Goal: Obtain resource: Obtain resource

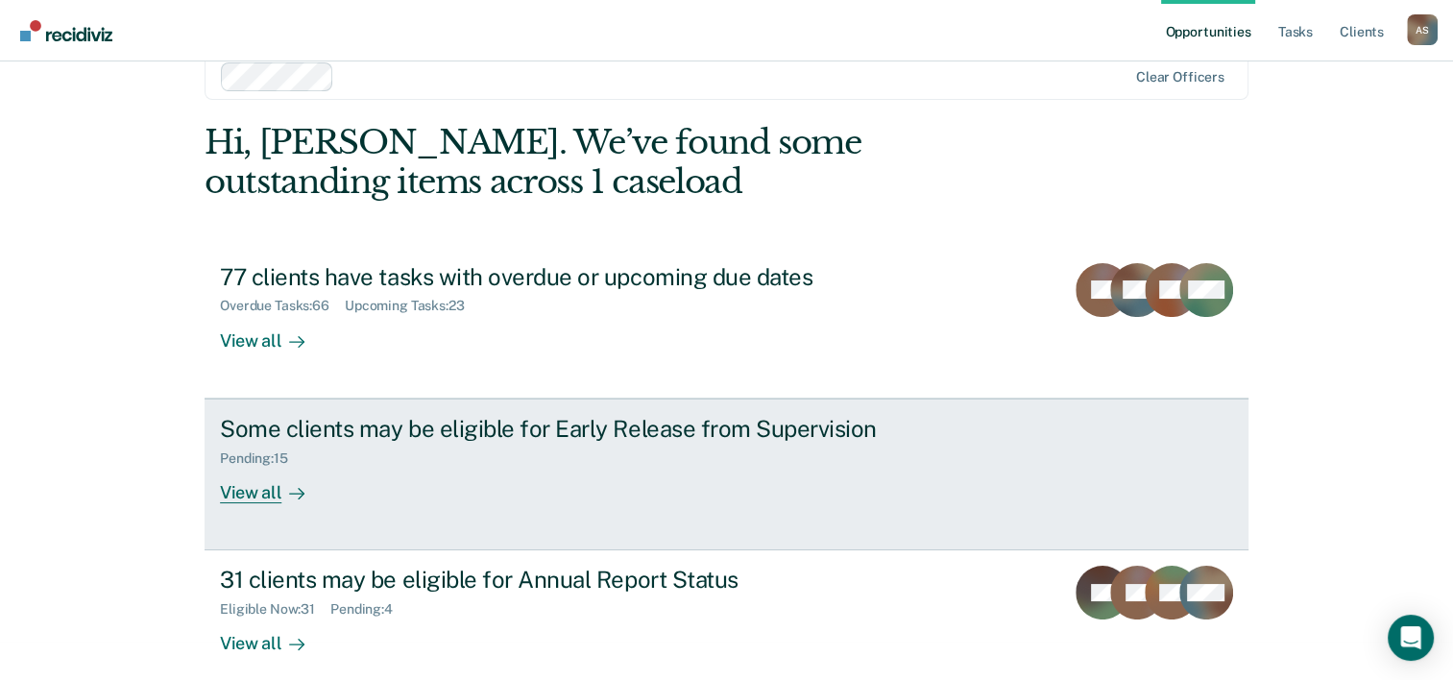
scroll to position [59, 0]
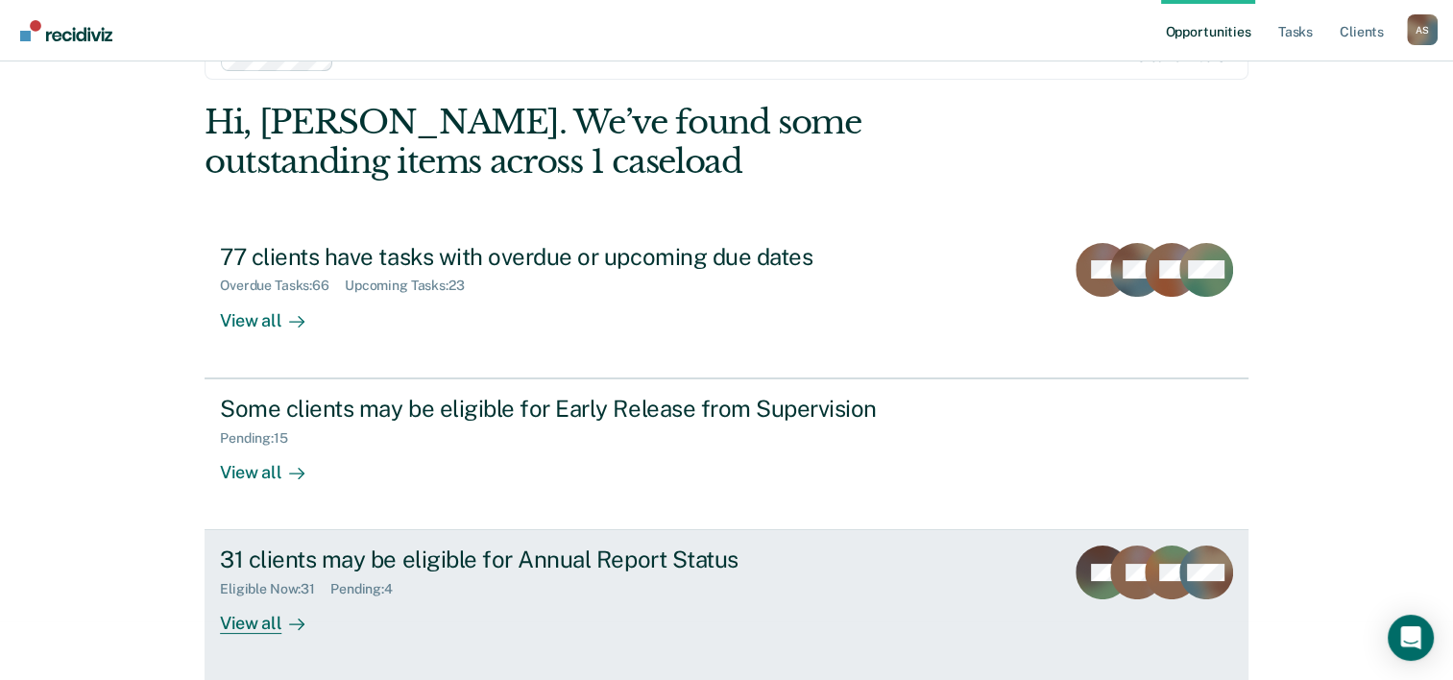
click at [560, 385] on div "31 clients may be eligible for Annual Report Status" at bounding box center [557, 559] width 674 height 28
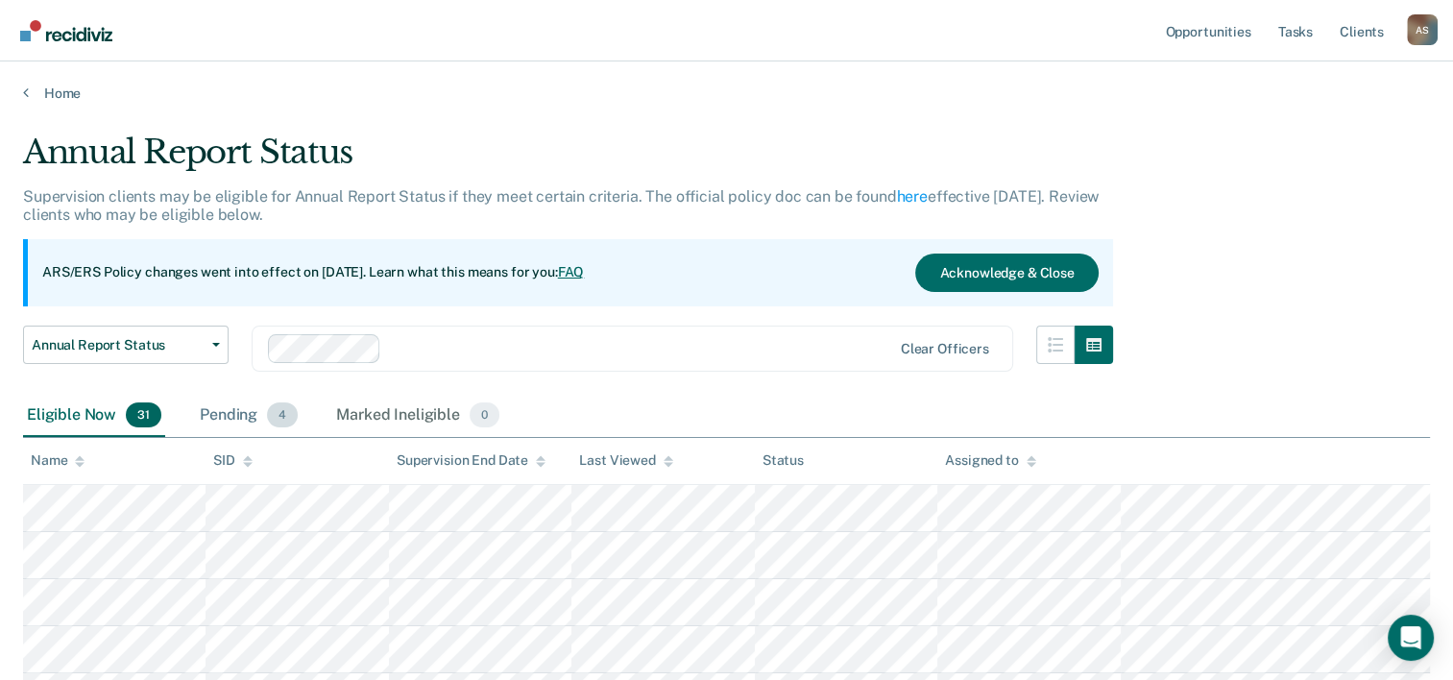
click at [275, 385] on div "Pending 4" at bounding box center [249, 416] width 106 height 42
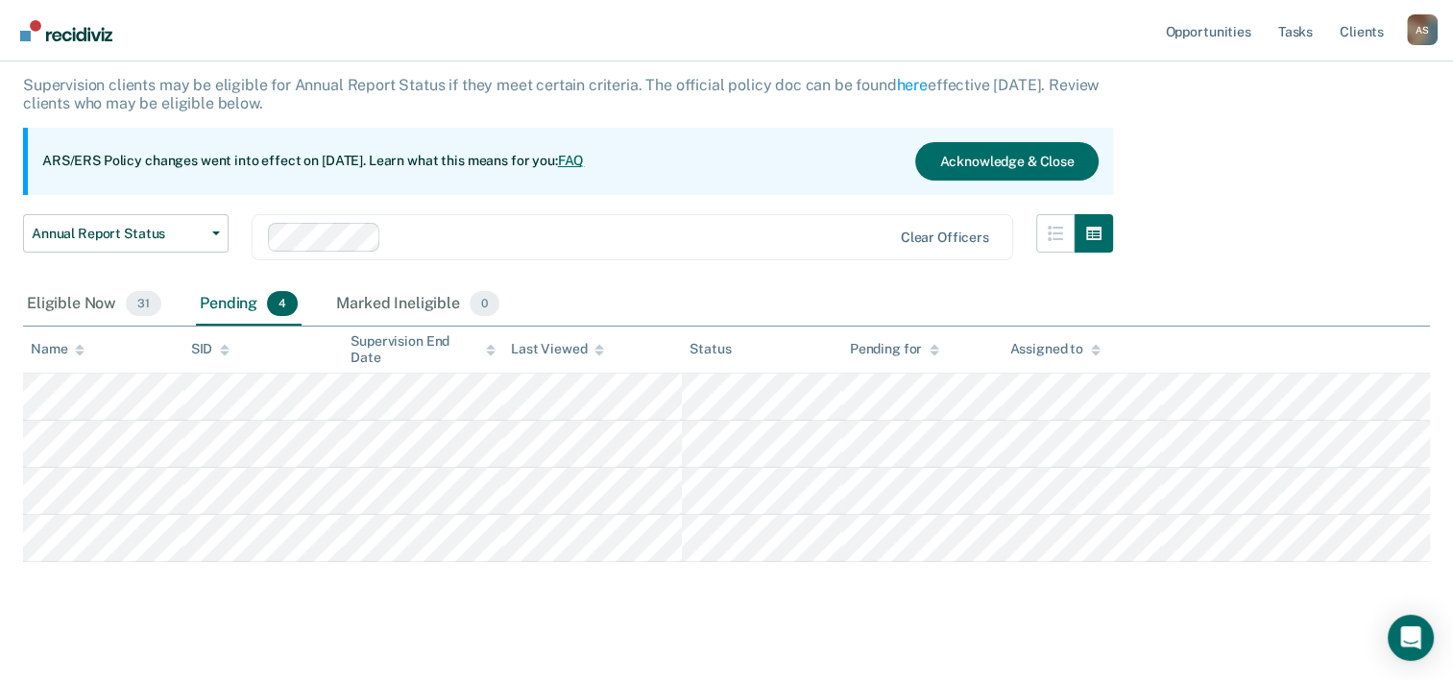
scroll to position [130, 0]
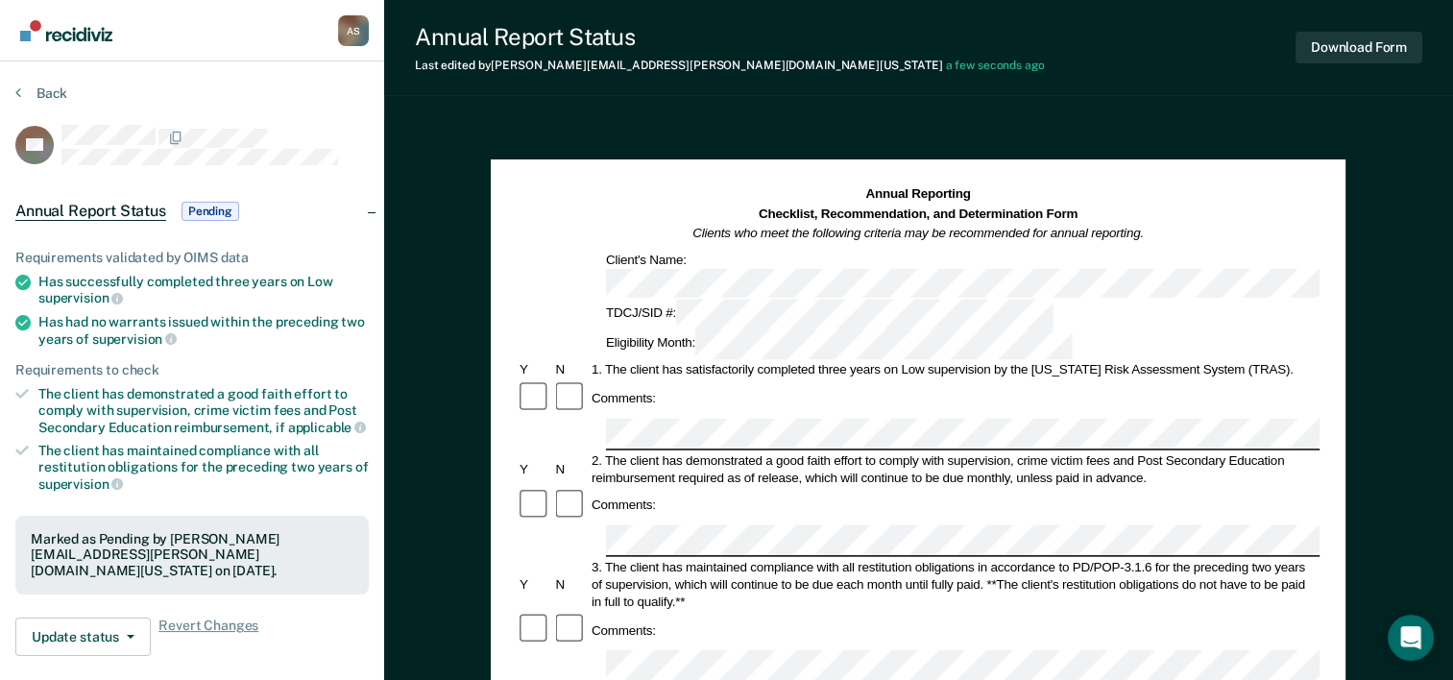
click at [581, 385] on div at bounding box center [918, 665] width 803 height 32
click at [1245, 43] on button "Download Form" at bounding box center [1358, 48] width 127 height 32
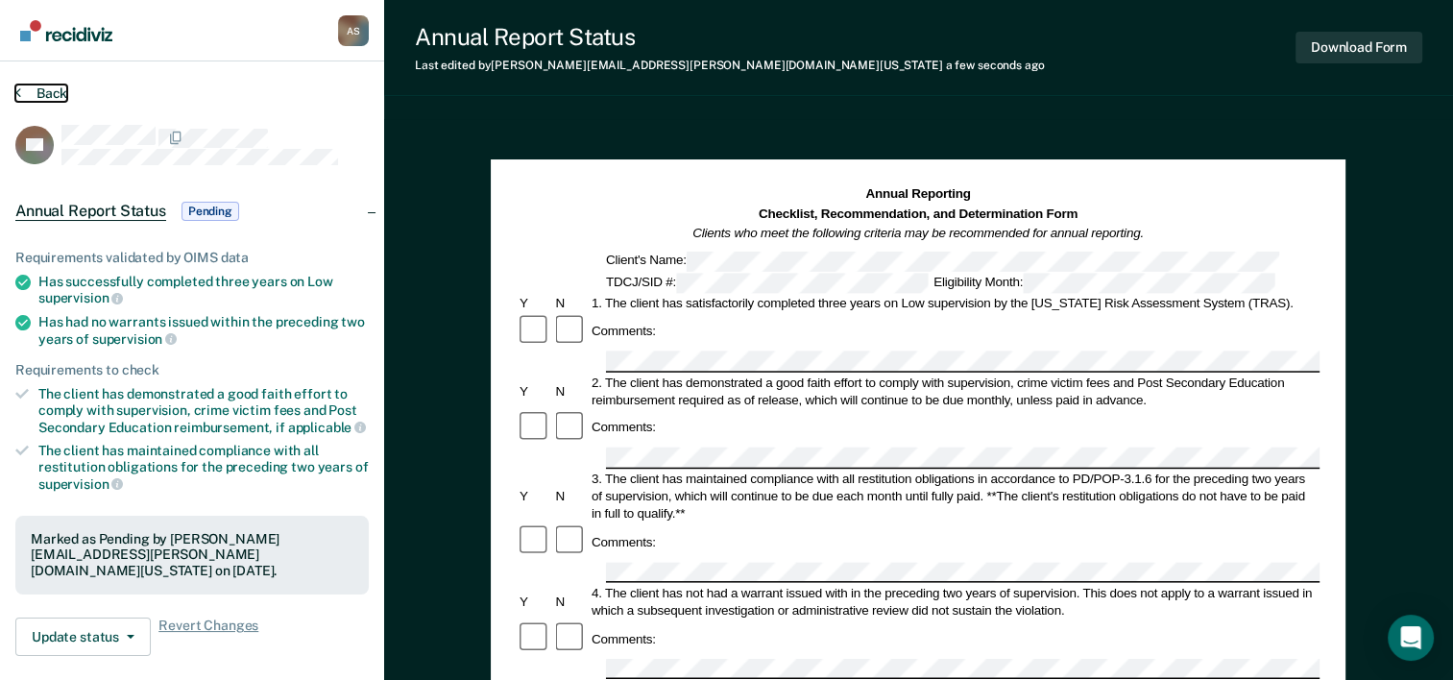
click at [30, 91] on button "Back" at bounding box center [41, 92] width 52 height 17
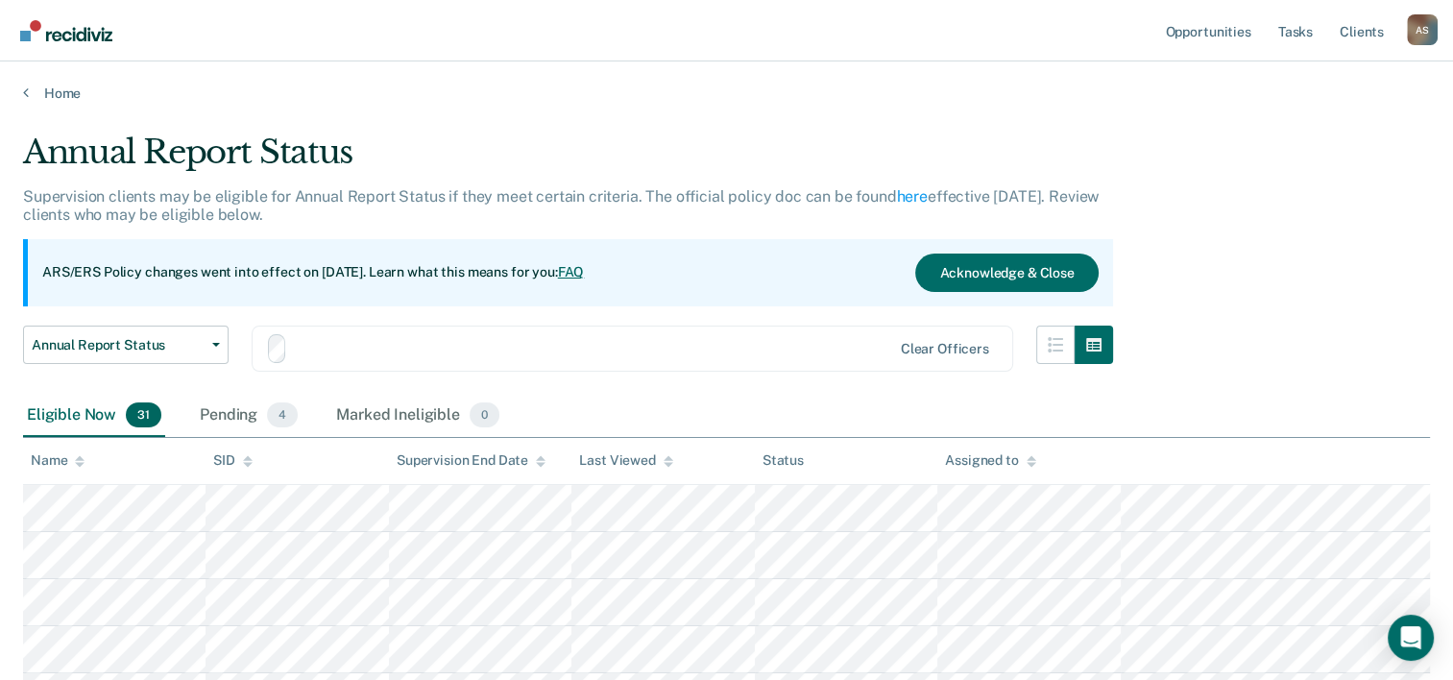
scroll to position [130, 0]
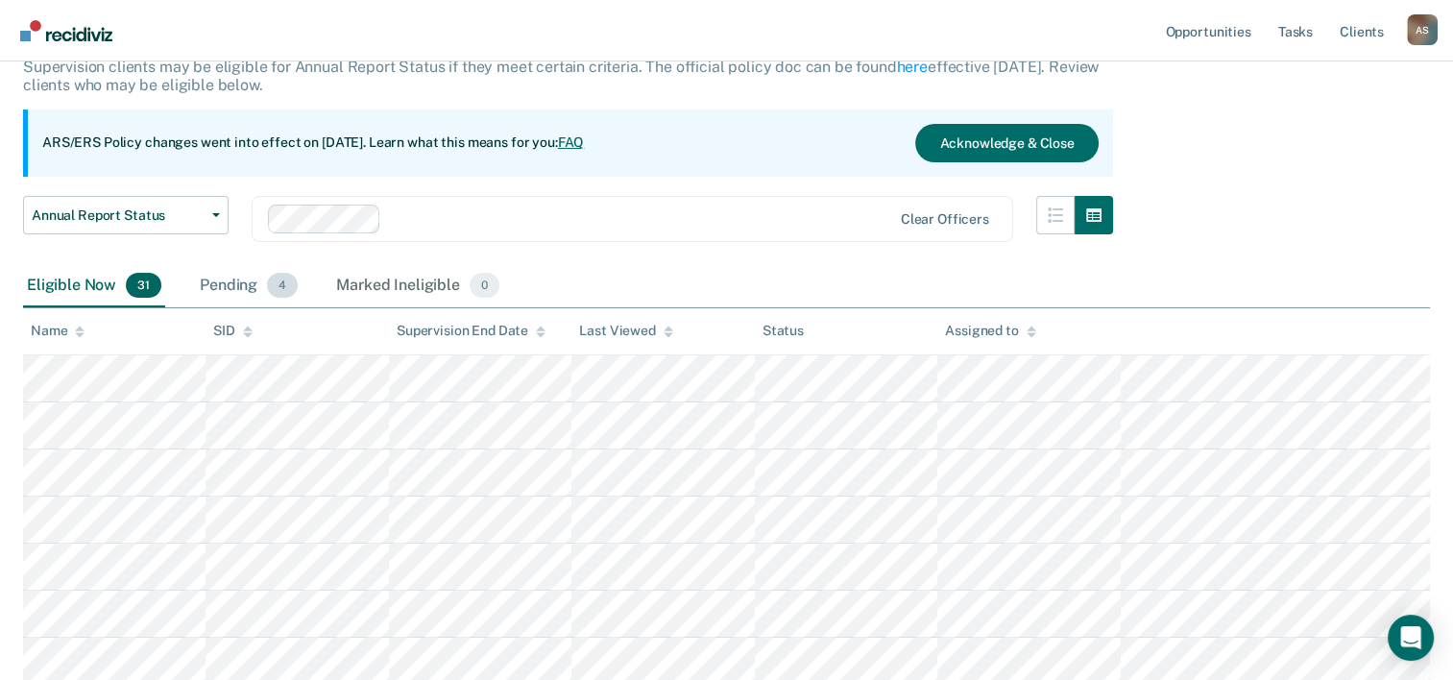
click at [250, 284] on div "Pending 4" at bounding box center [249, 286] width 106 height 42
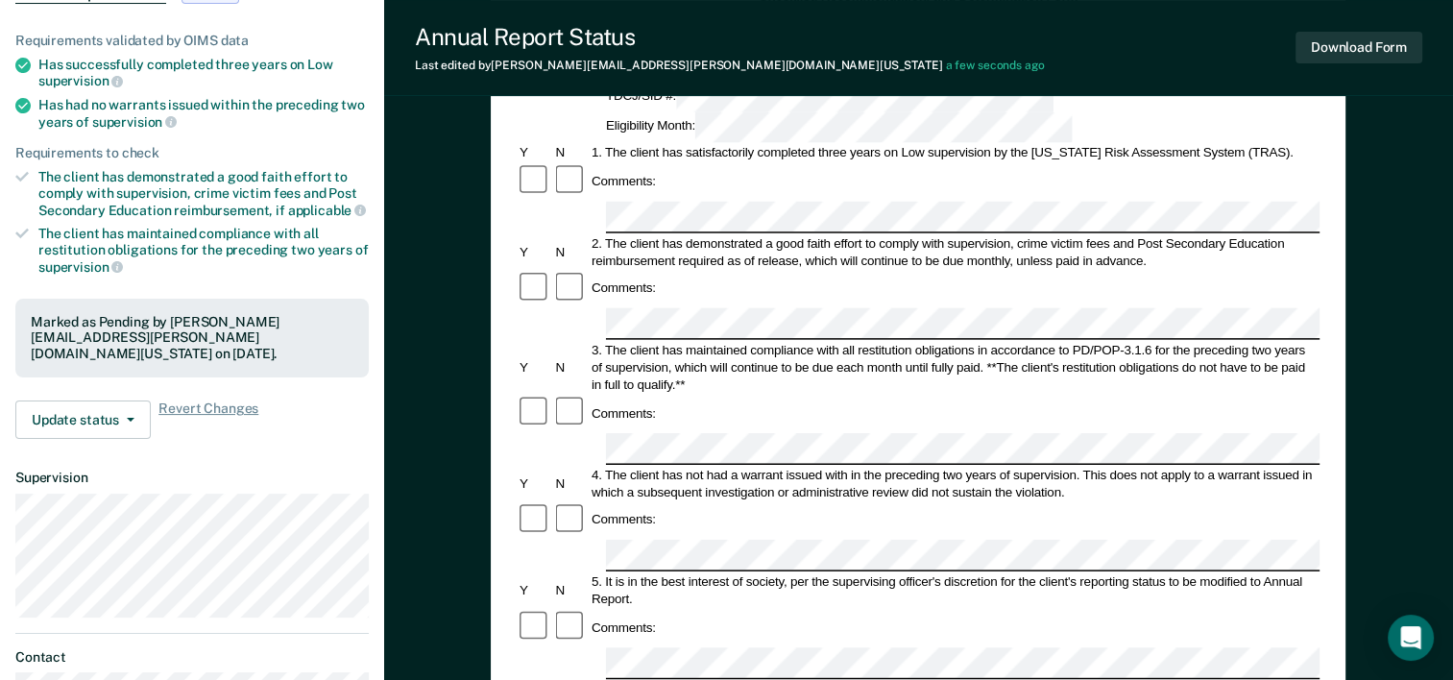
scroll to position [96, 0]
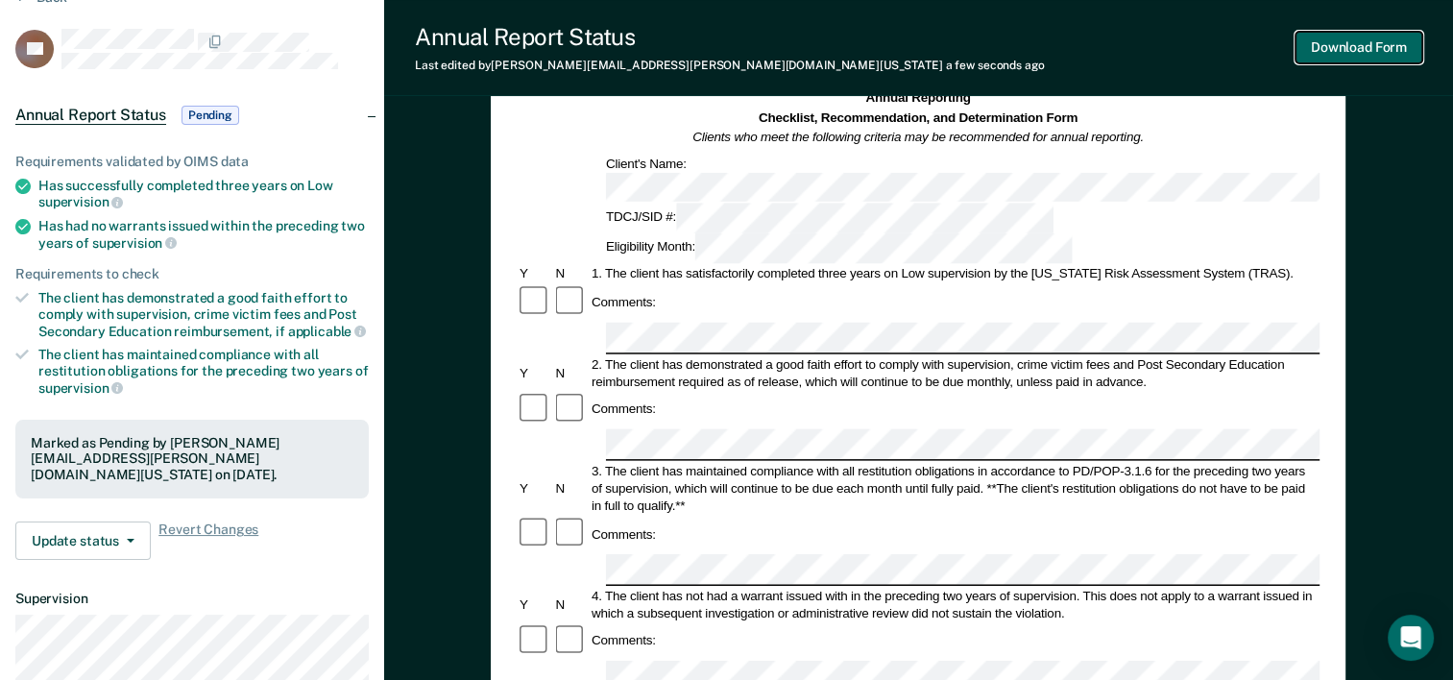
click at [1245, 56] on button "Download Form" at bounding box center [1358, 48] width 127 height 32
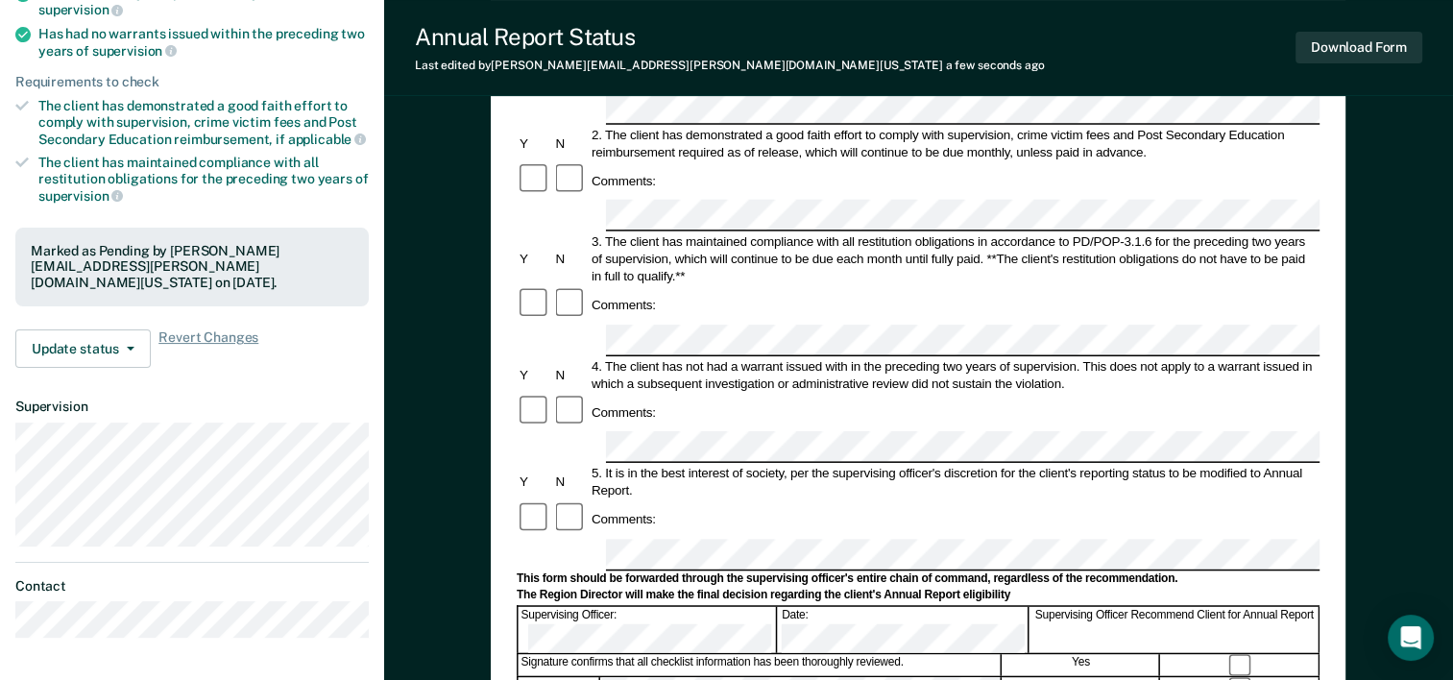
scroll to position [0, 0]
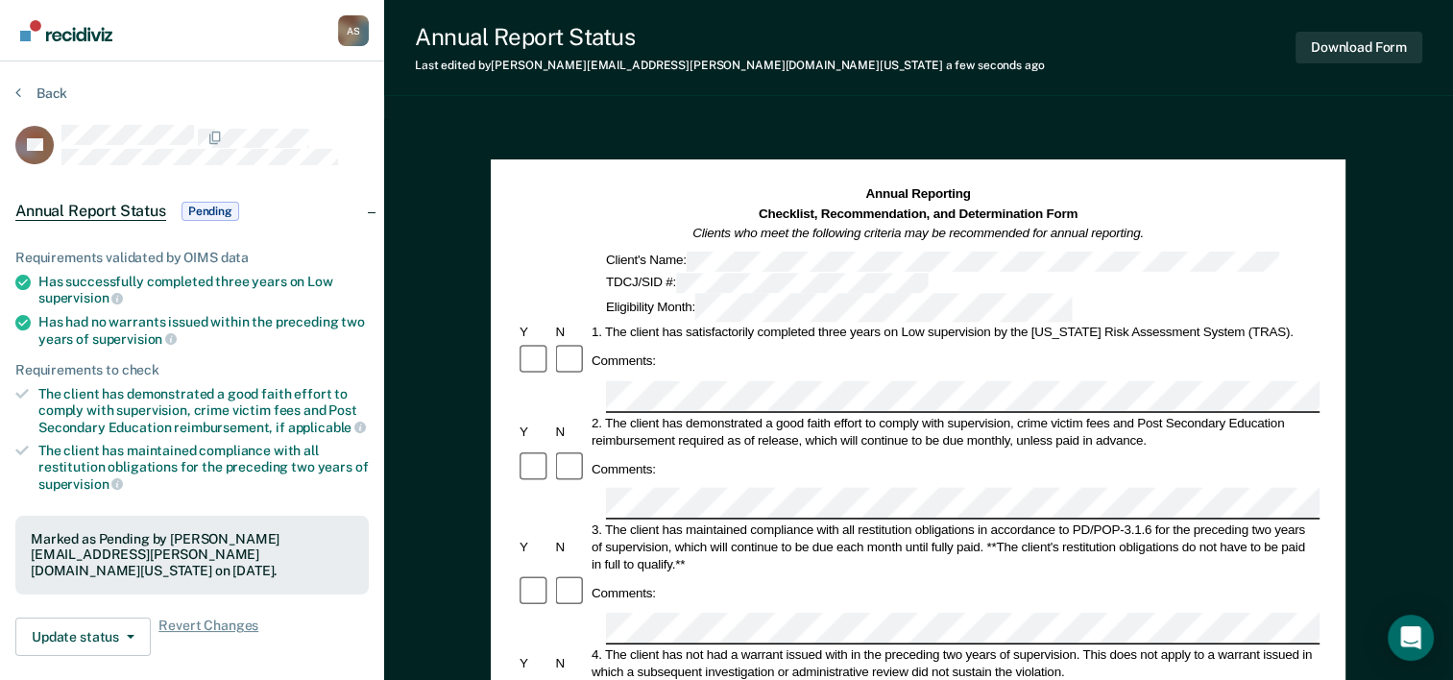
click at [561, 250] on div "Annual Reporting Checklist, Recommendation, and Determination Form Clients who …" at bounding box center [918, 253] width 803 height 137
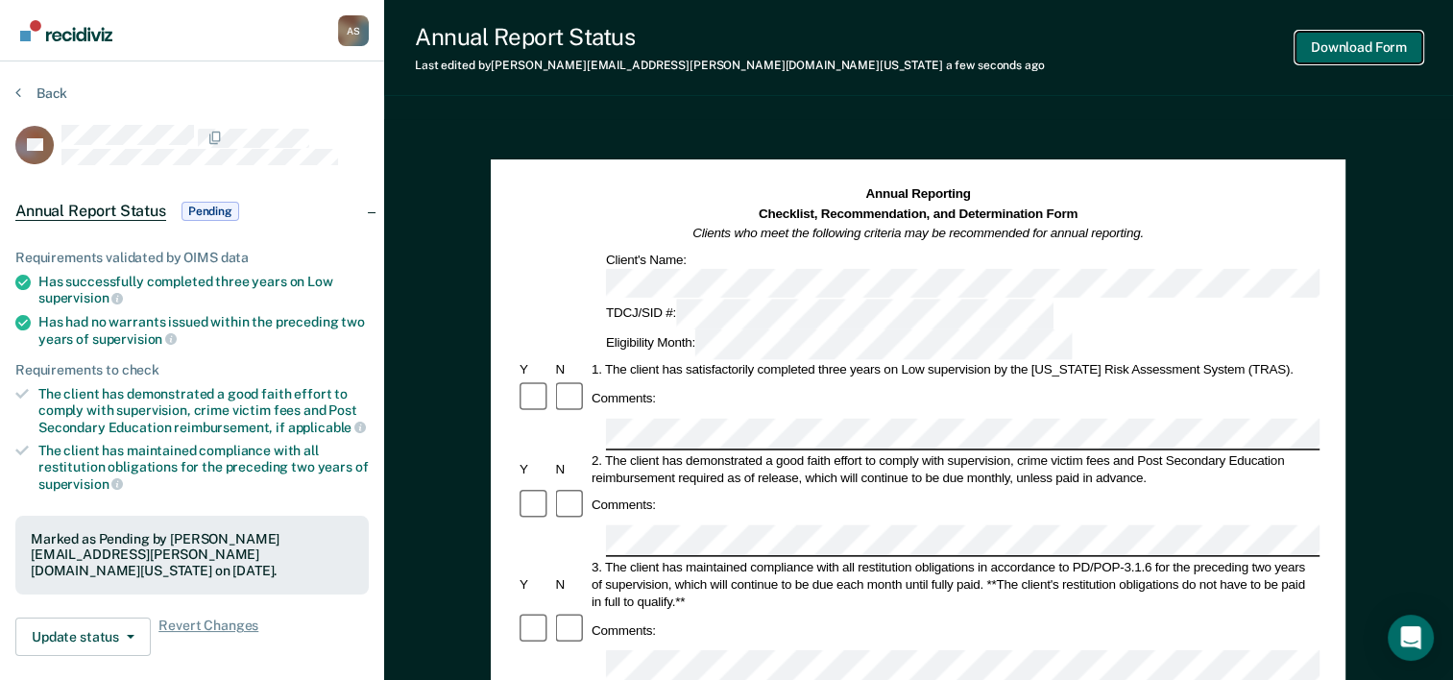
click at [1245, 51] on button "Download Form" at bounding box center [1358, 48] width 127 height 32
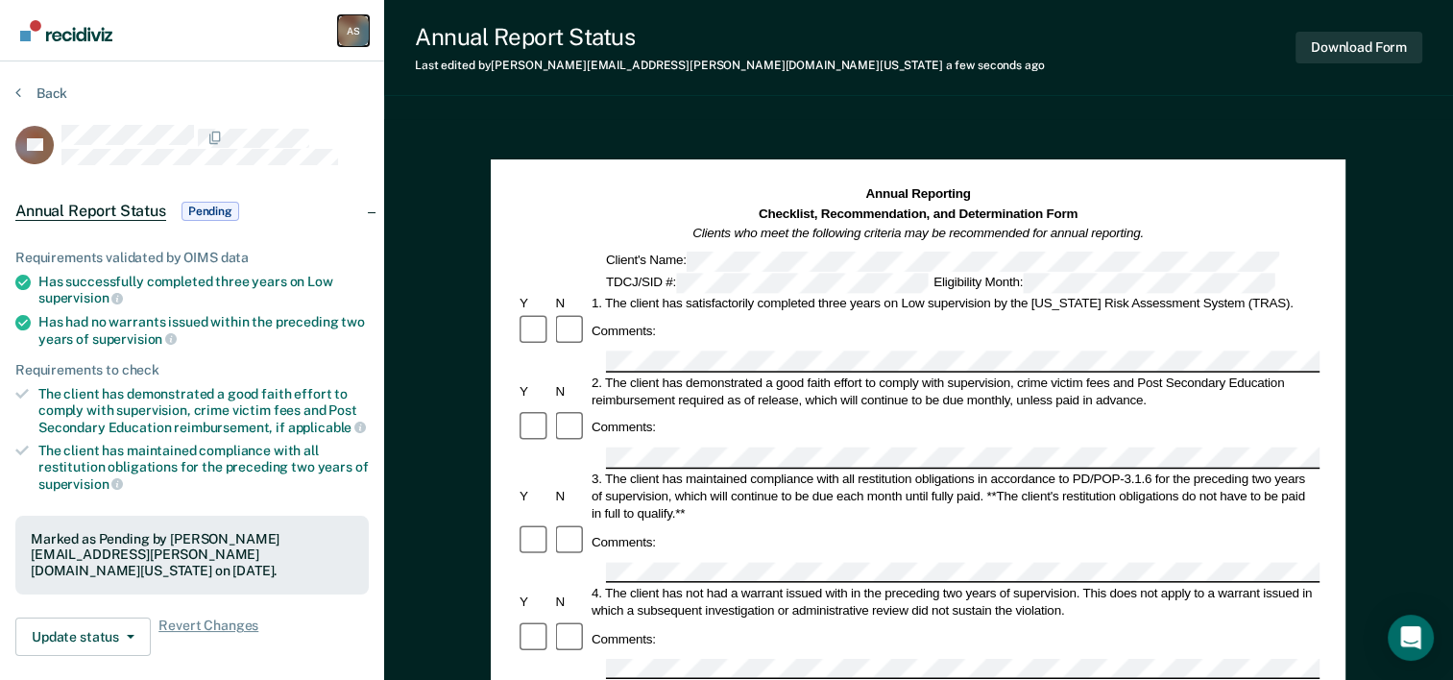
click at [348, 34] on div "A S" at bounding box center [353, 30] width 31 height 31
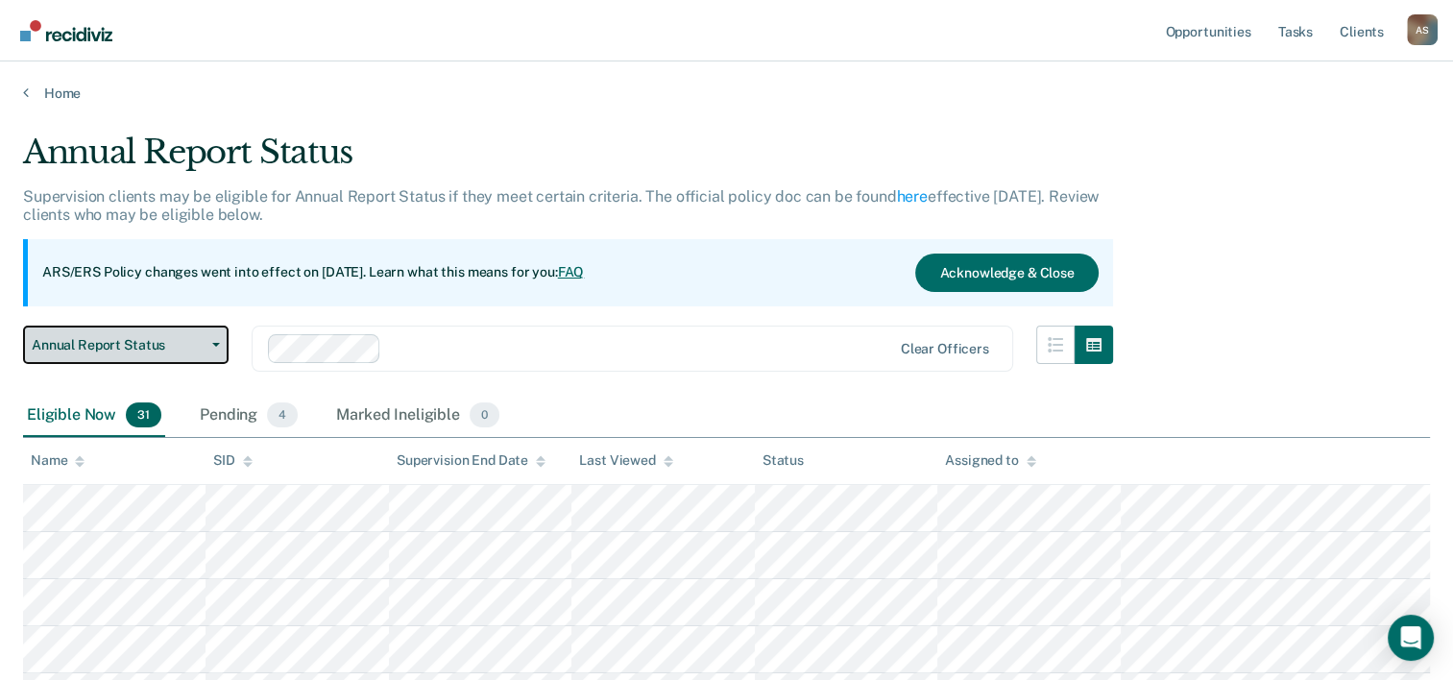
click at [111, 344] on span "Annual Report Status" at bounding box center [118, 345] width 173 height 16
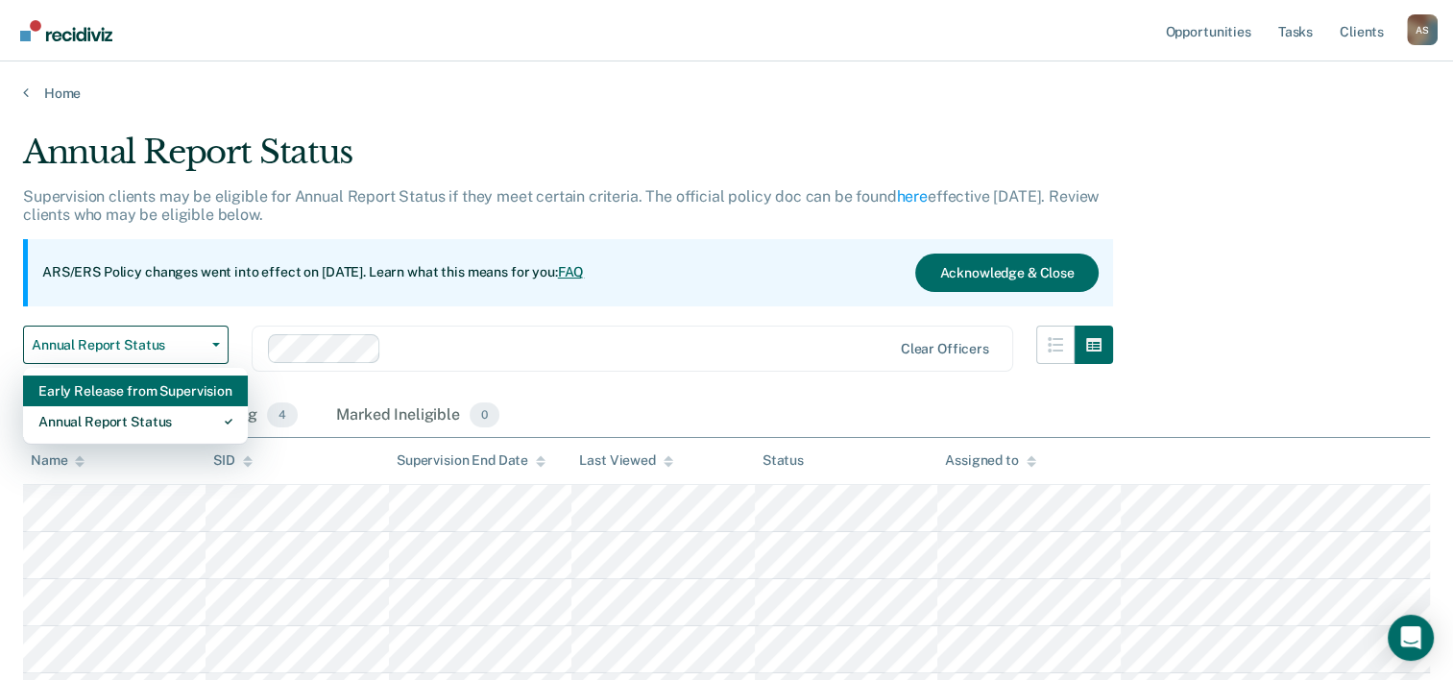
click at [146, 385] on div "Early Release from Supervision" at bounding box center [135, 390] width 194 height 31
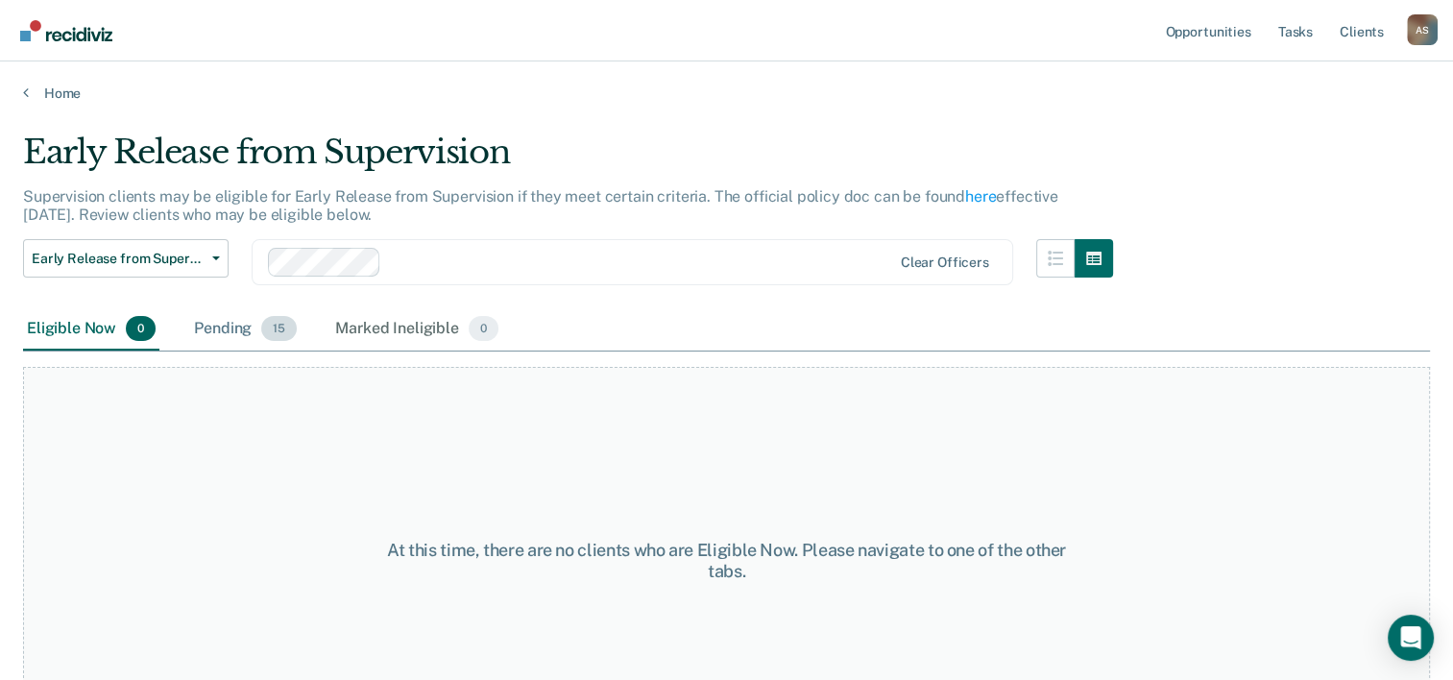
click at [251, 328] on div "Pending 15" at bounding box center [245, 329] width 110 height 42
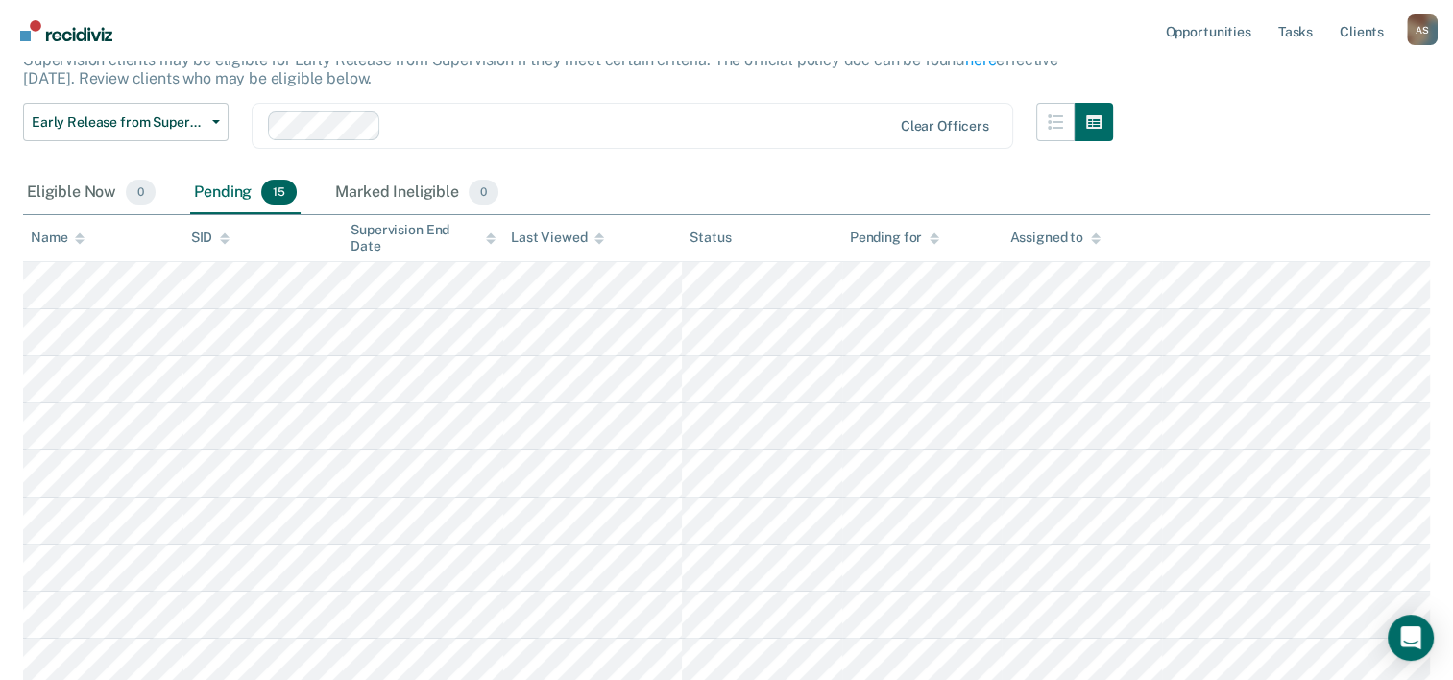
scroll to position [81, 0]
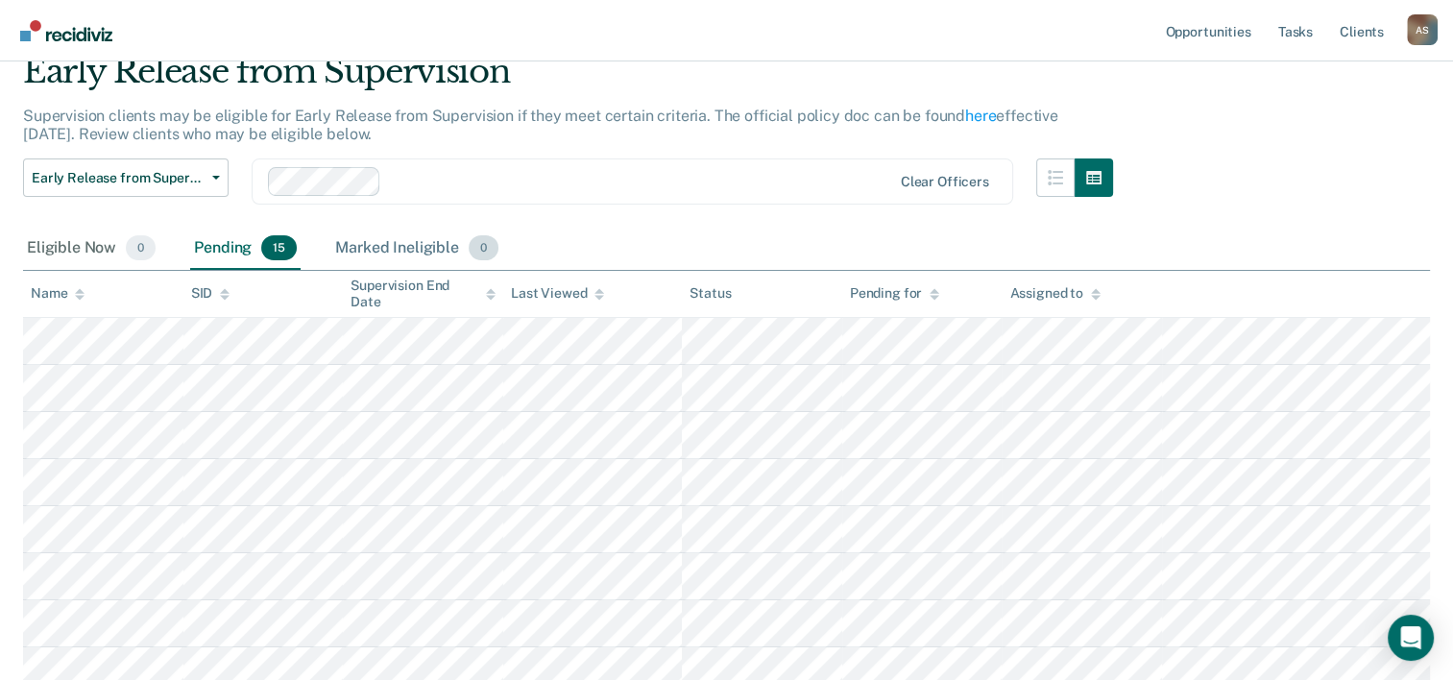
click at [392, 247] on div "Marked Ineligible 0" at bounding box center [416, 249] width 171 height 42
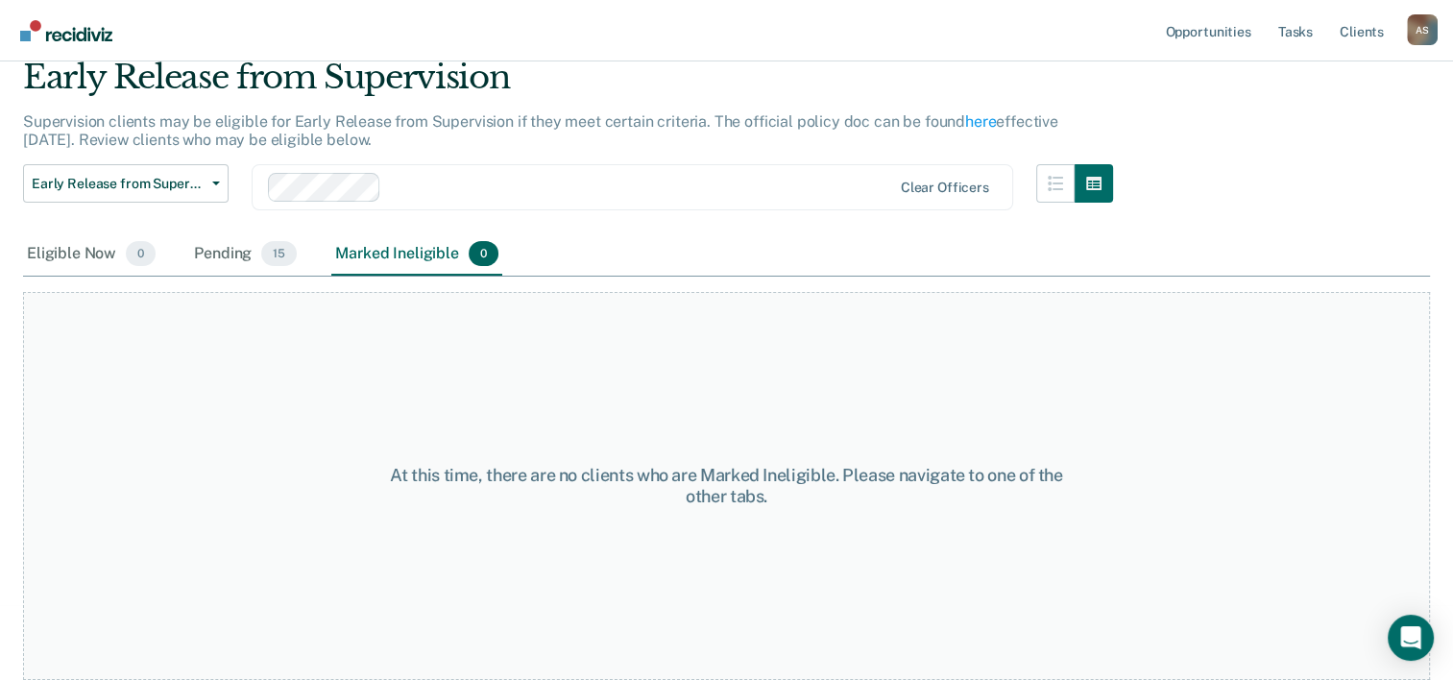
scroll to position [73, 0]
click at [256, 253] on div "Pending 15" at bounding box center [245, 256] width 110 height 42
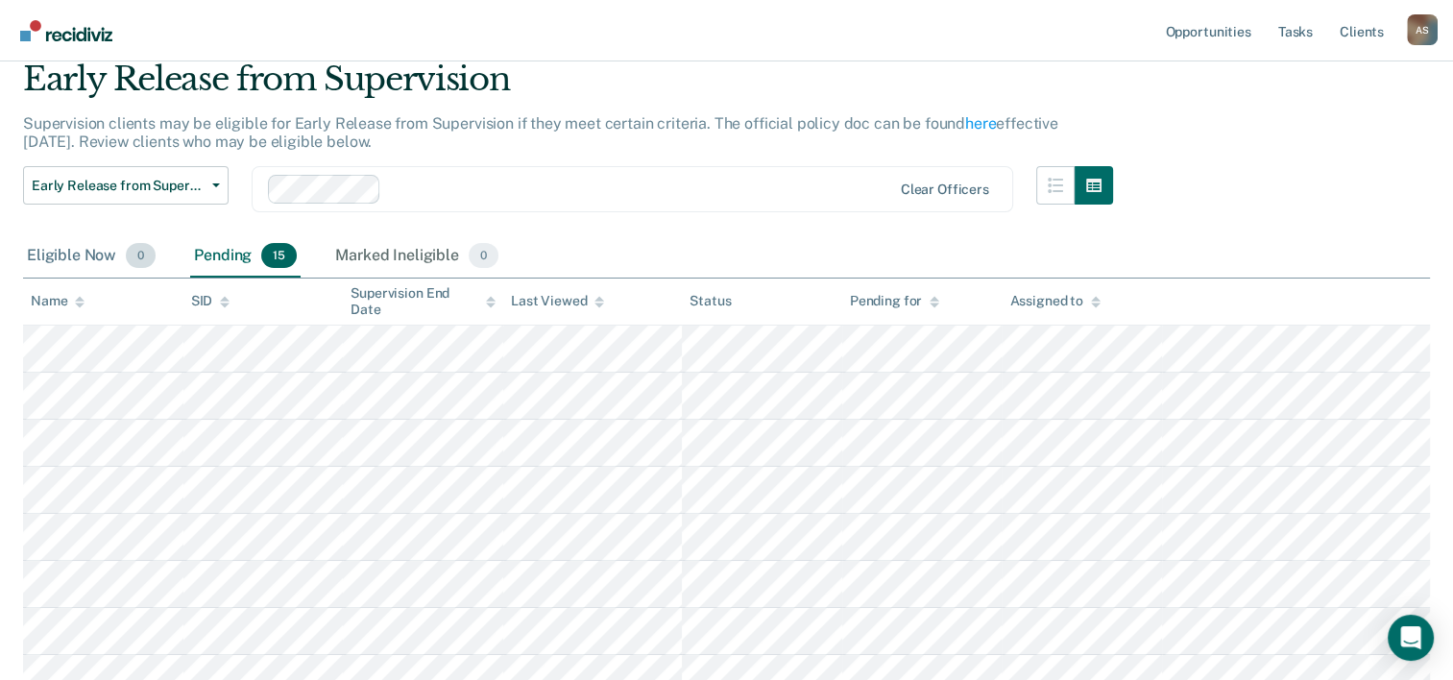
click at [132, 253] on span "0" at bounding box center [141, 255] width 30 height 25
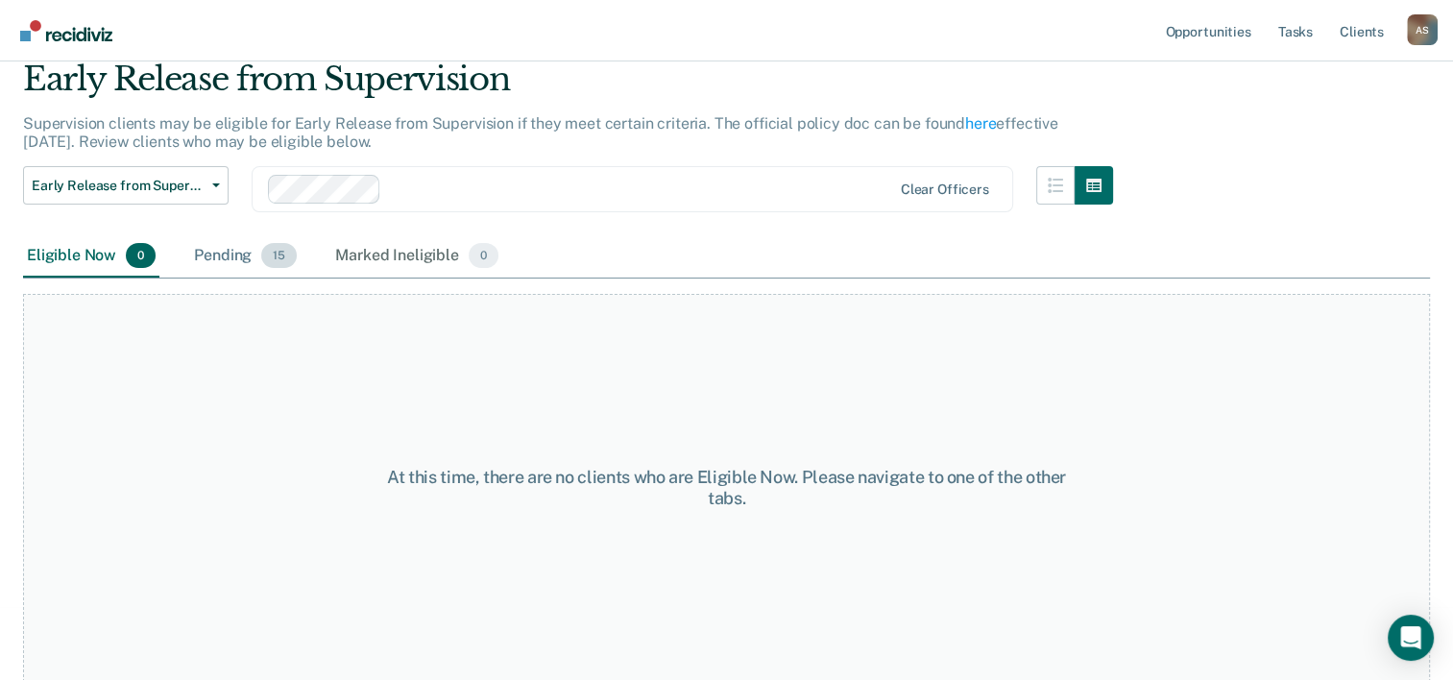
click at [257, 250] on div "Pending 15" at bounding box center [245, 256] width 110 height 42
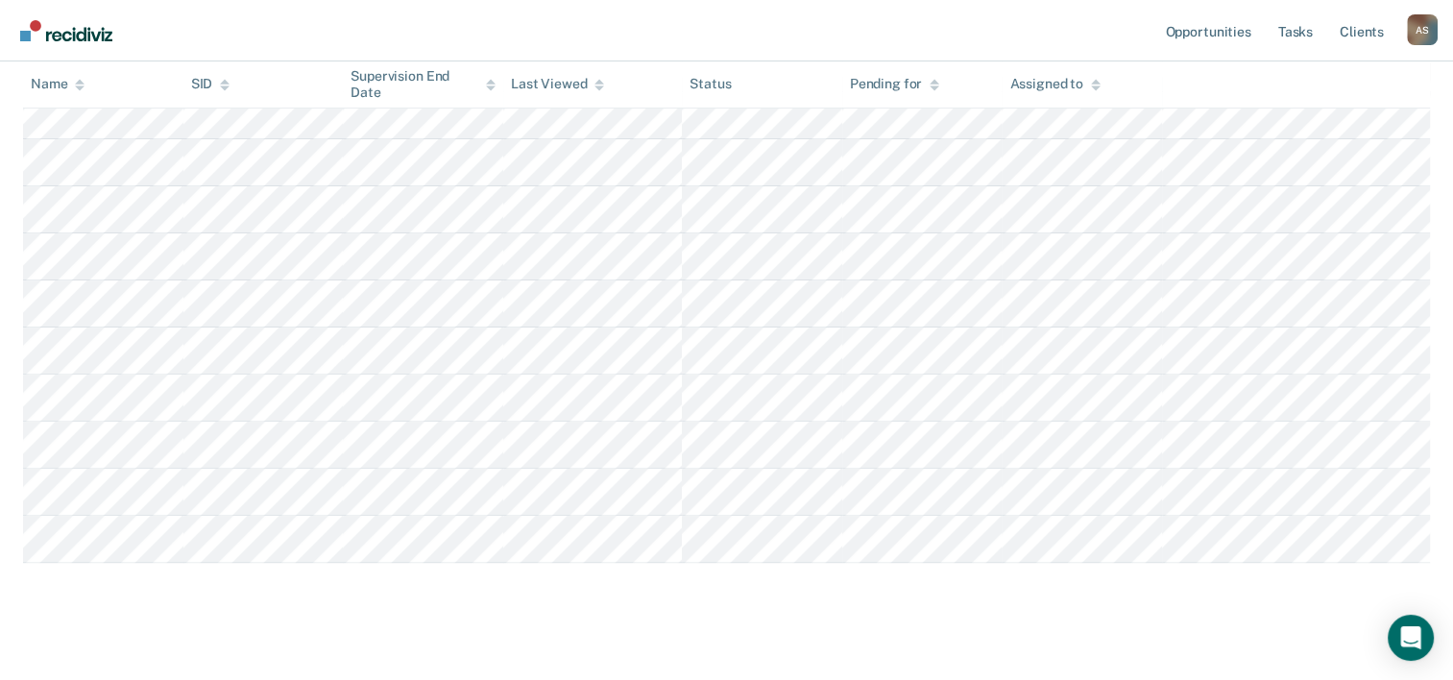
scroll to position [561, 0]
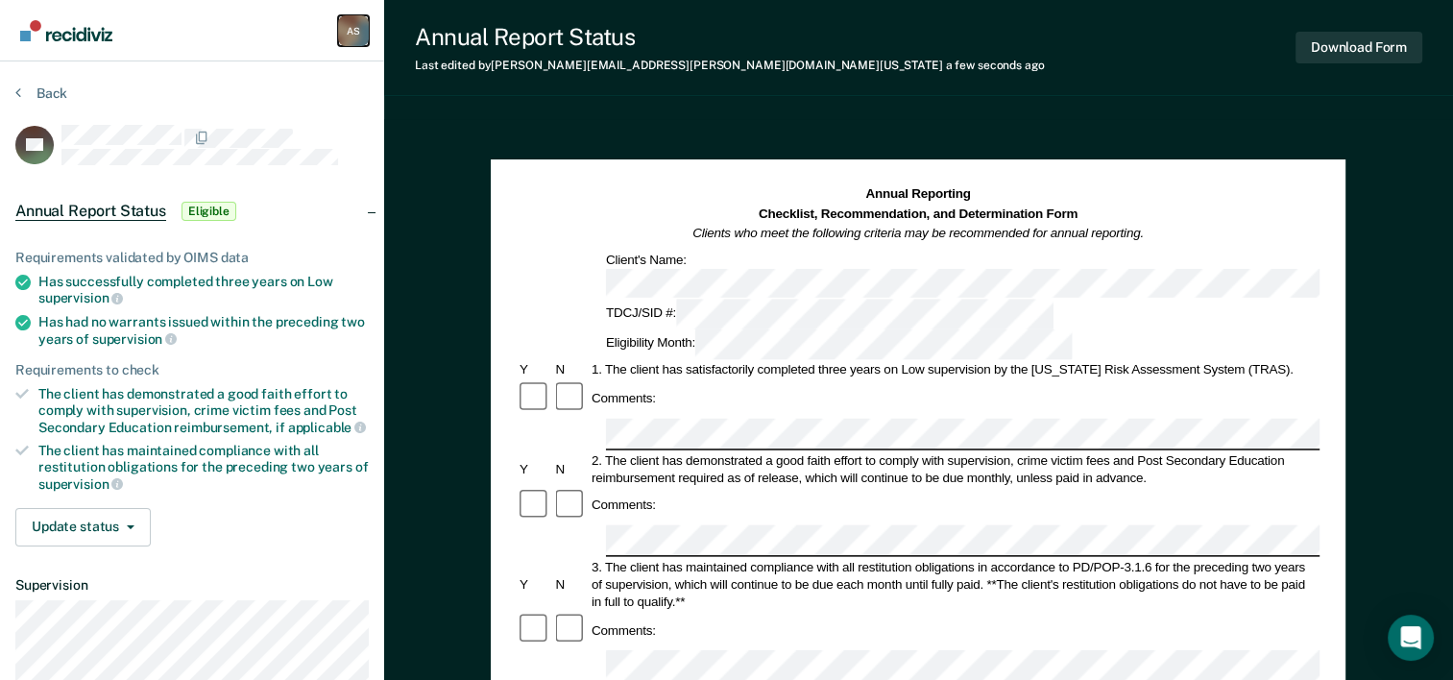
click at [349, 42] on div "A S" at bounding box center [353, 30] width 31 height 31
drag, startPoint x: 192, startPoint y: 35, endPoint x: 238, endPoint y: 40, distance: 46.4
click at [200, 39] on nav "[PERSON_NAME] A S Profile How it works Log Out" at bounding box center [192, 30] width 384 height 61
click at [38, 93] on button "Back" at bounding box center [41, 92] width 52 height 17
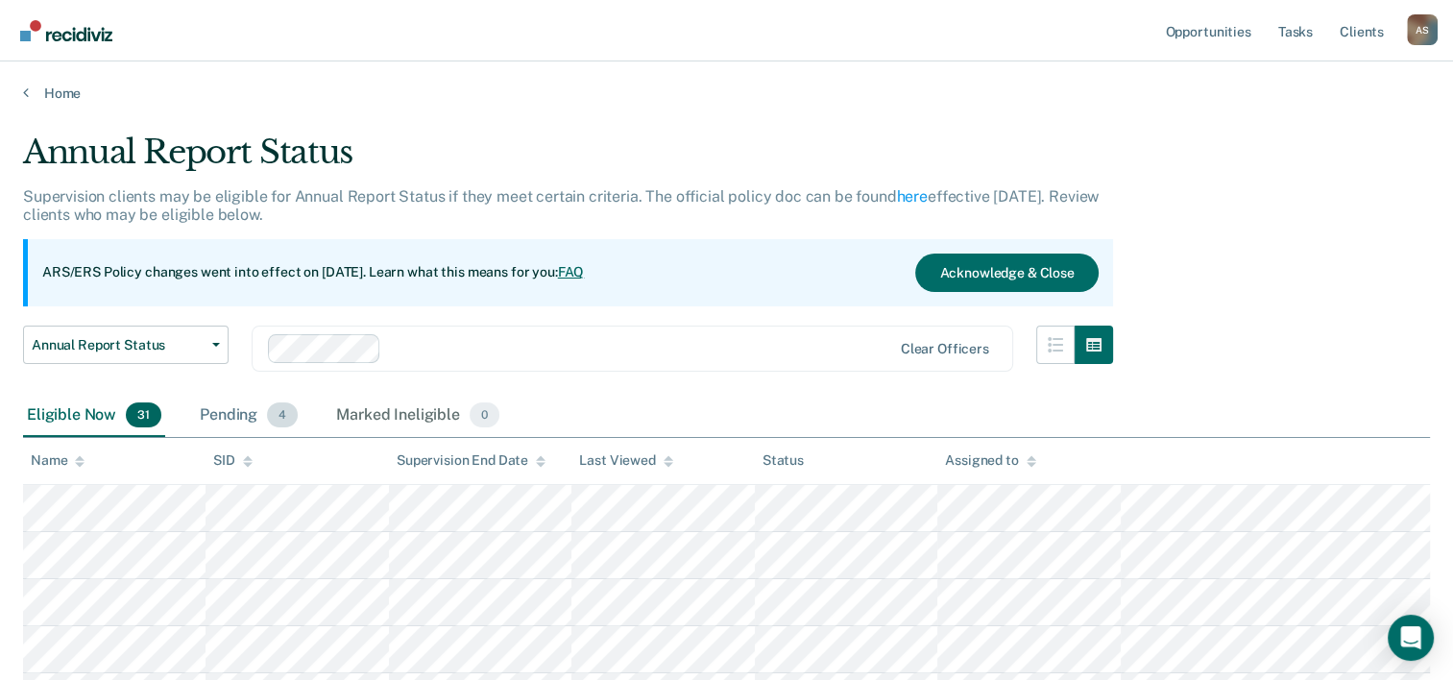
click at [230, 418] on div "Pending 4" at bounding box center [249, 416] width 106 height 42
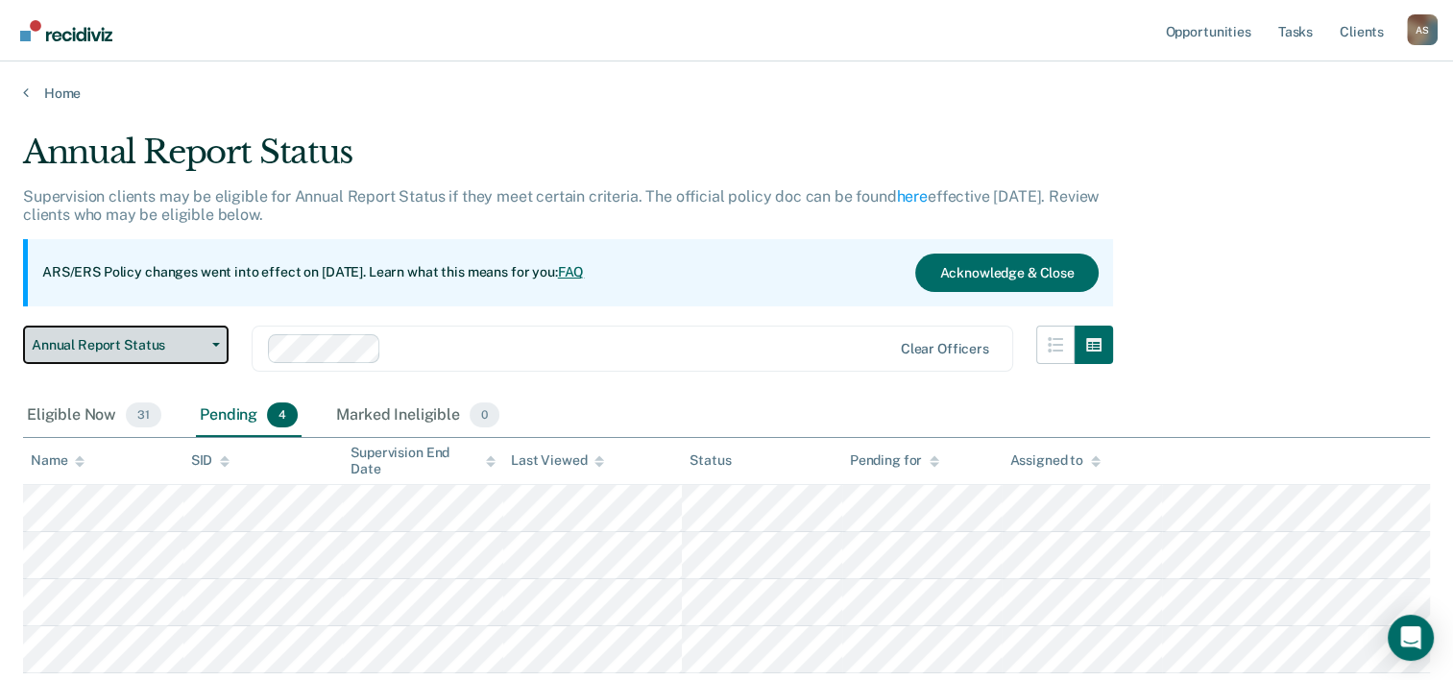
click at [147, 340] on span "Annual Report Status" at bounding box center [118, 345] width 173 height 16
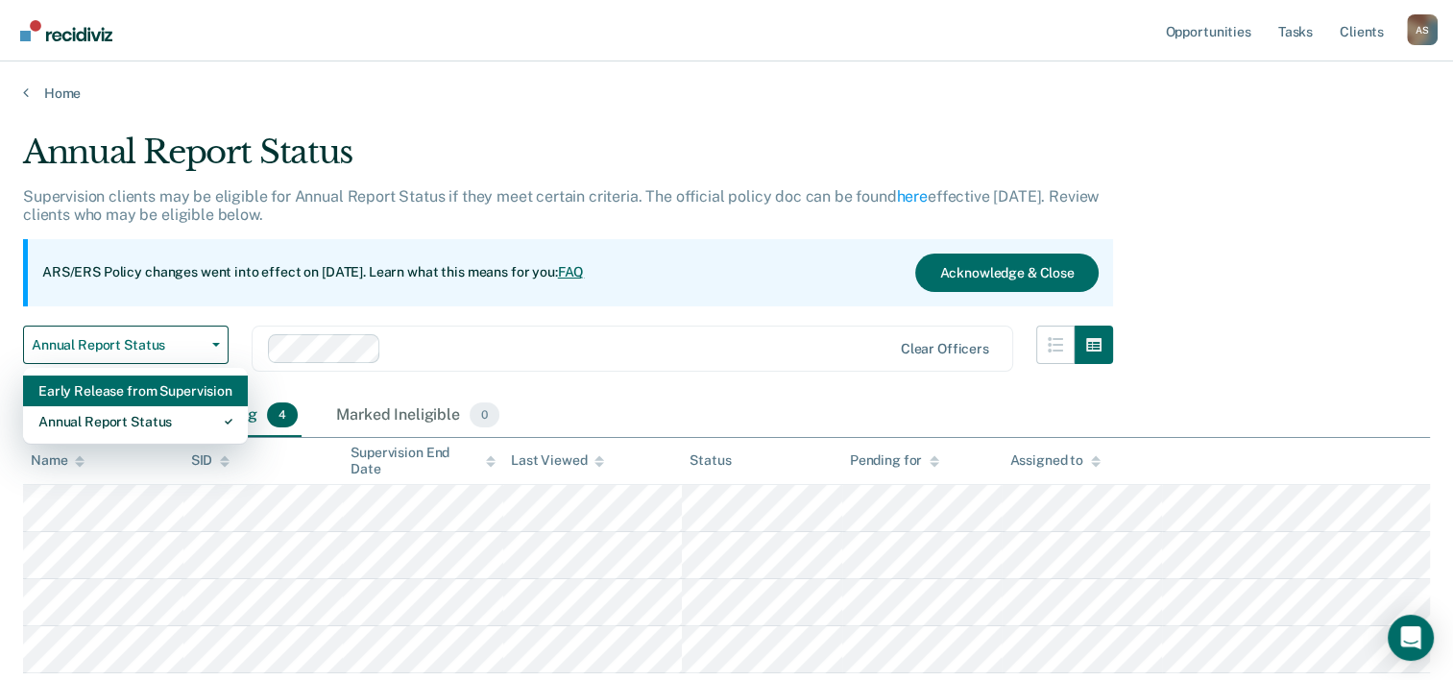
click at [147, 396] on div "Early Release from Supervision" at bounding box center [135, 390] width 194 height 31
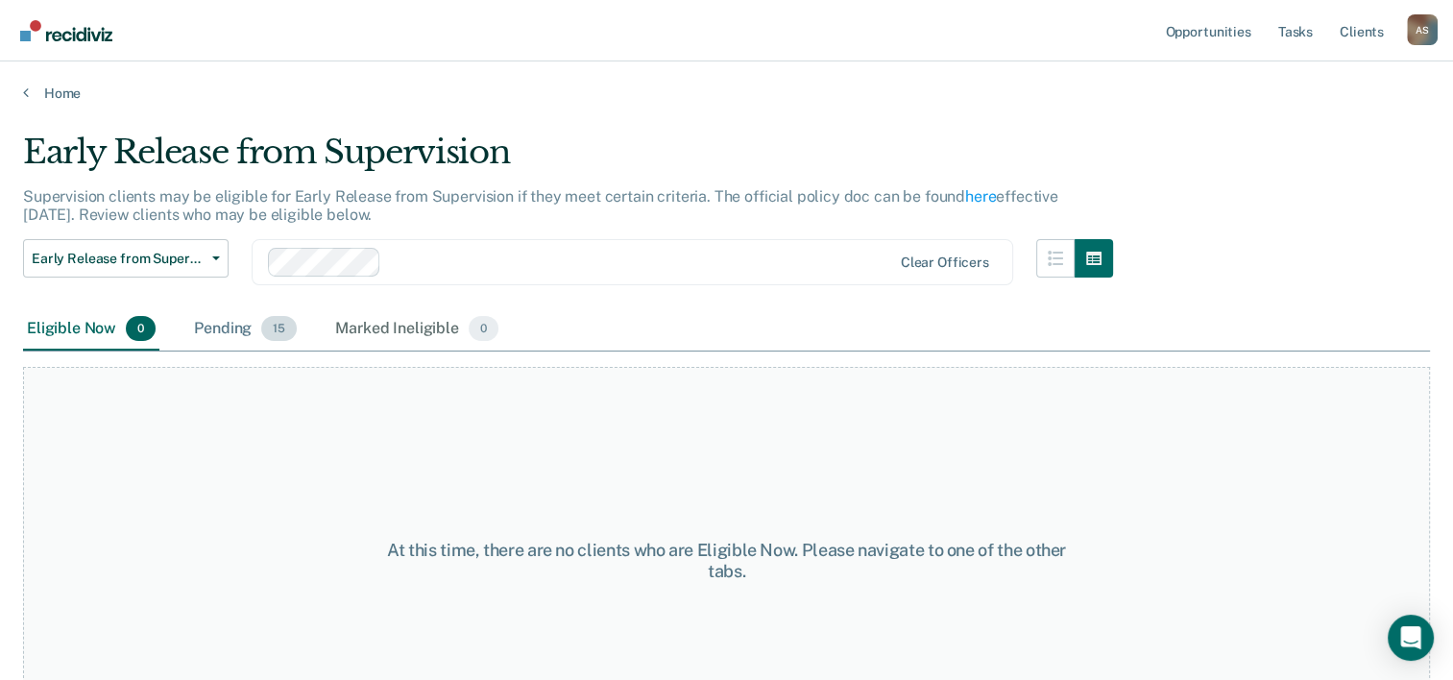
click at [257, 329] on div "Pending 15" at bounding box center [245, 329] width 110 height 42
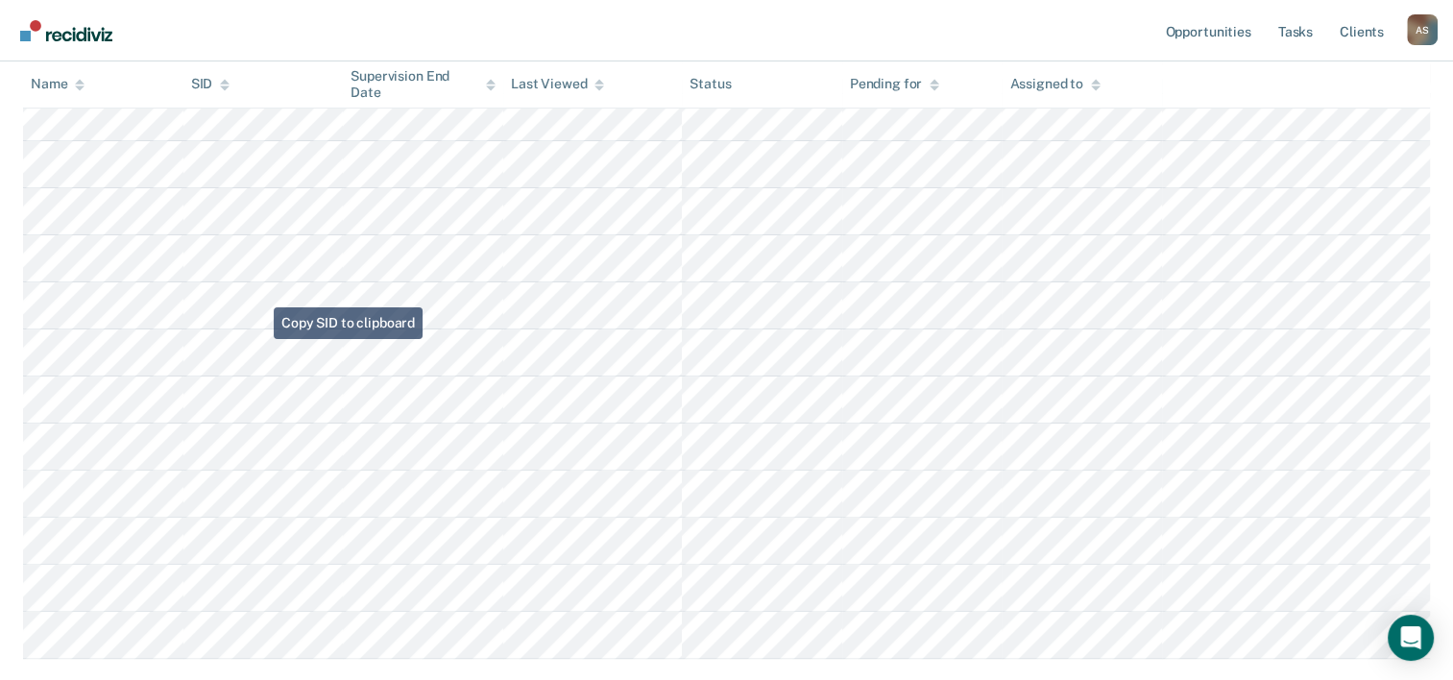
scroll to position [480, 0]
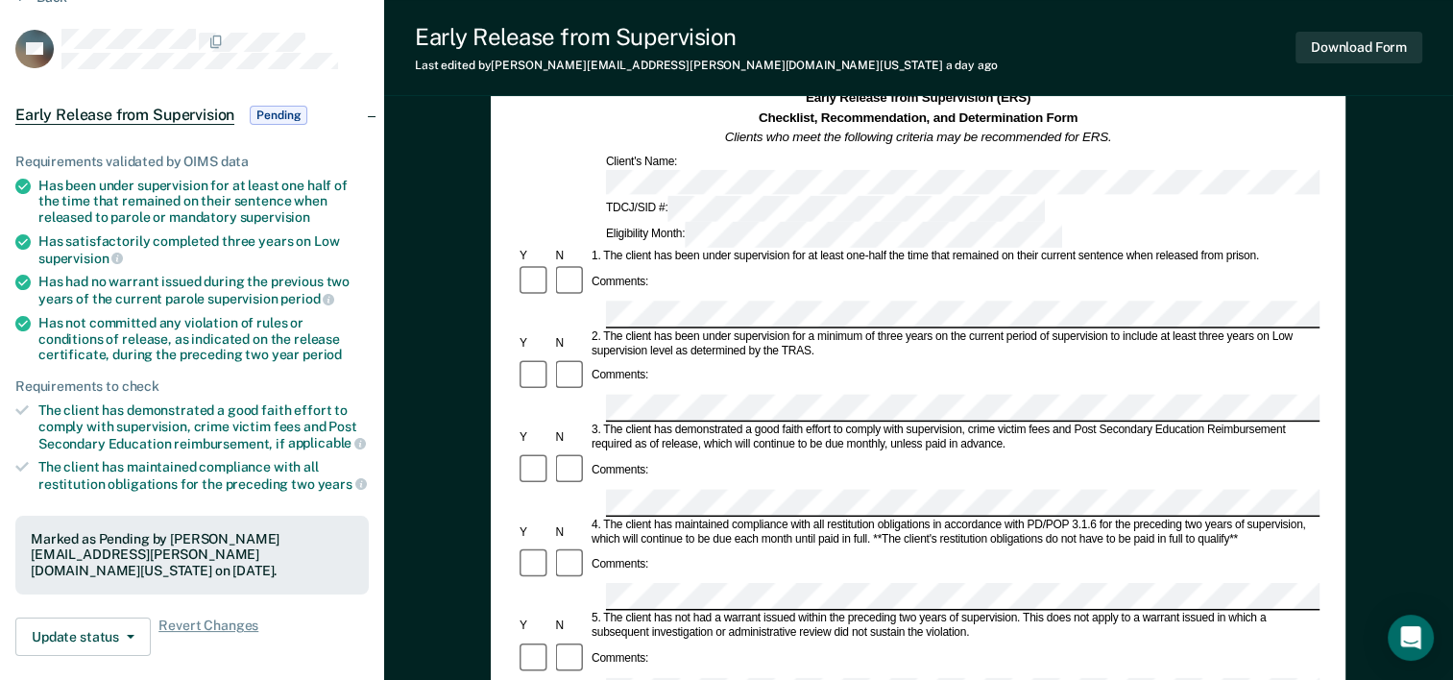
scroll to position [192, 0]
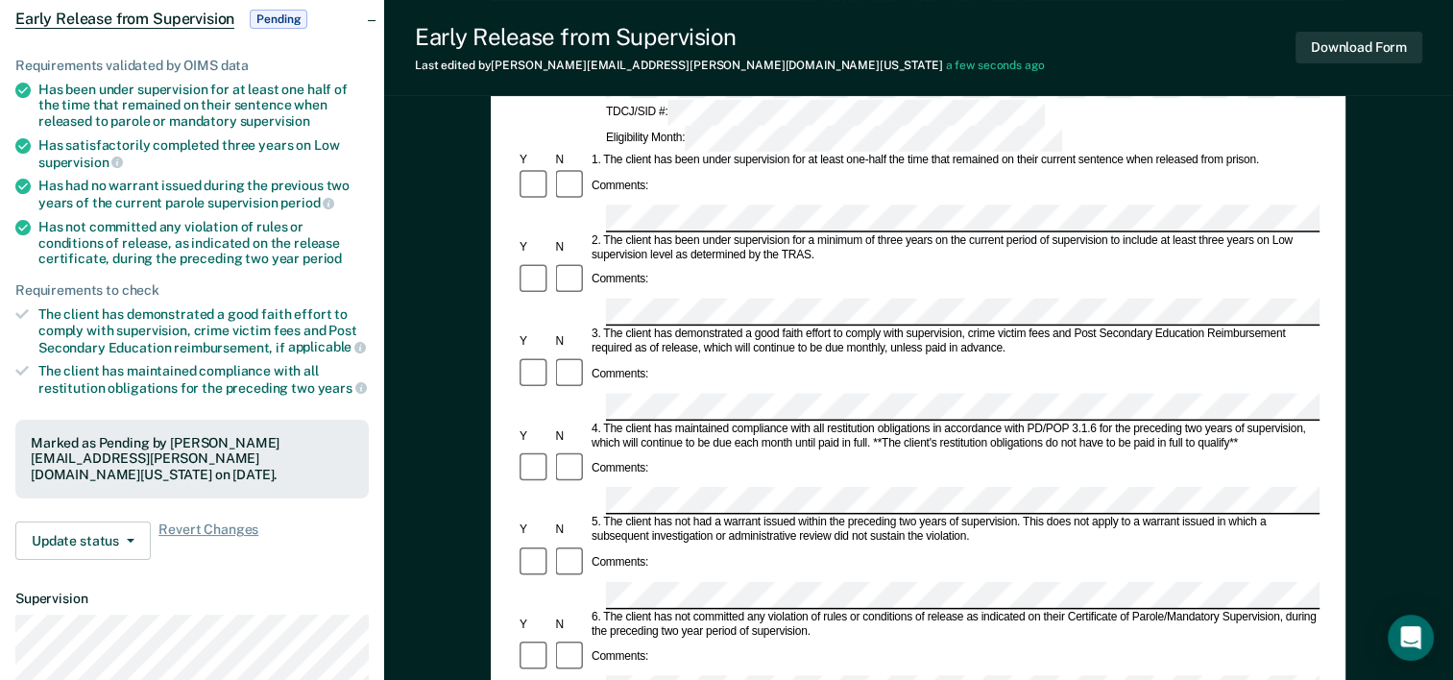
click at [518, 356] on form "Early Release from Supervision (ERS) Checklist, Recommendation, and Determinati…" at bounding box center [918, 688] width 803 height 1391
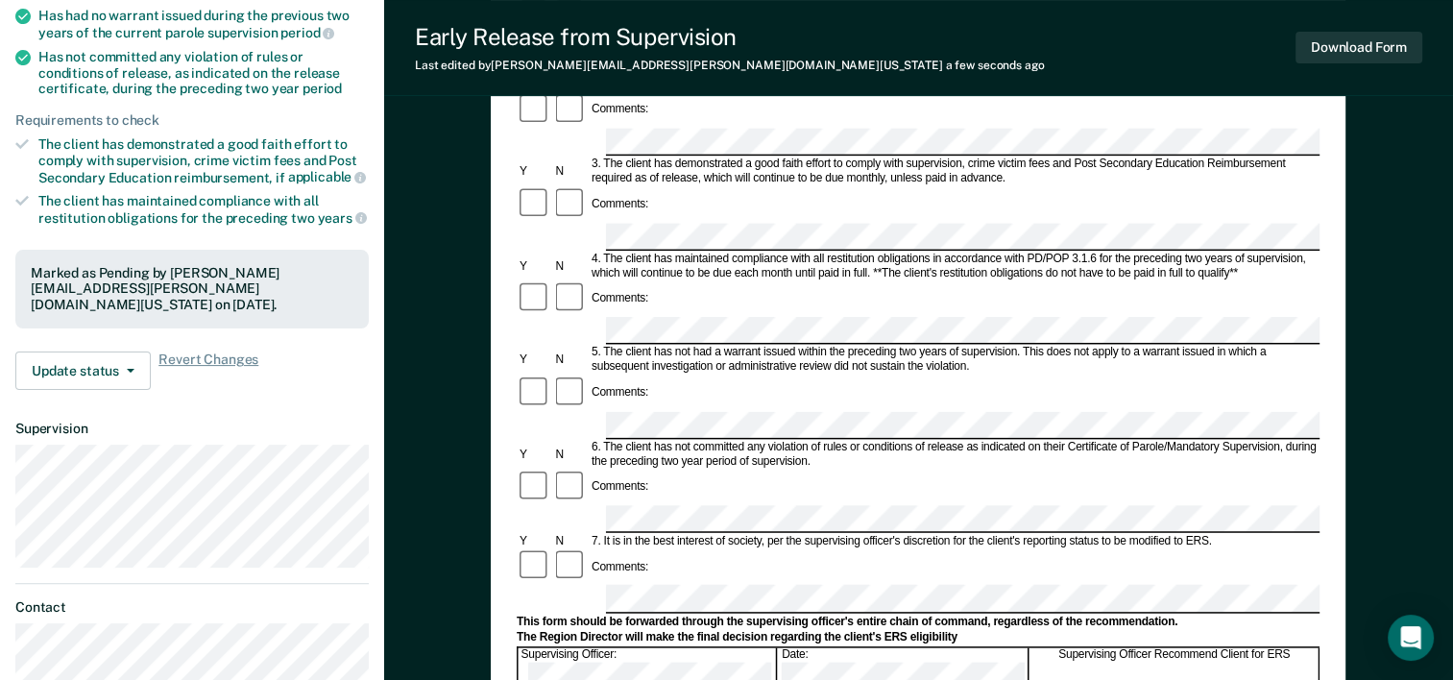
scroll to position [384, 0]
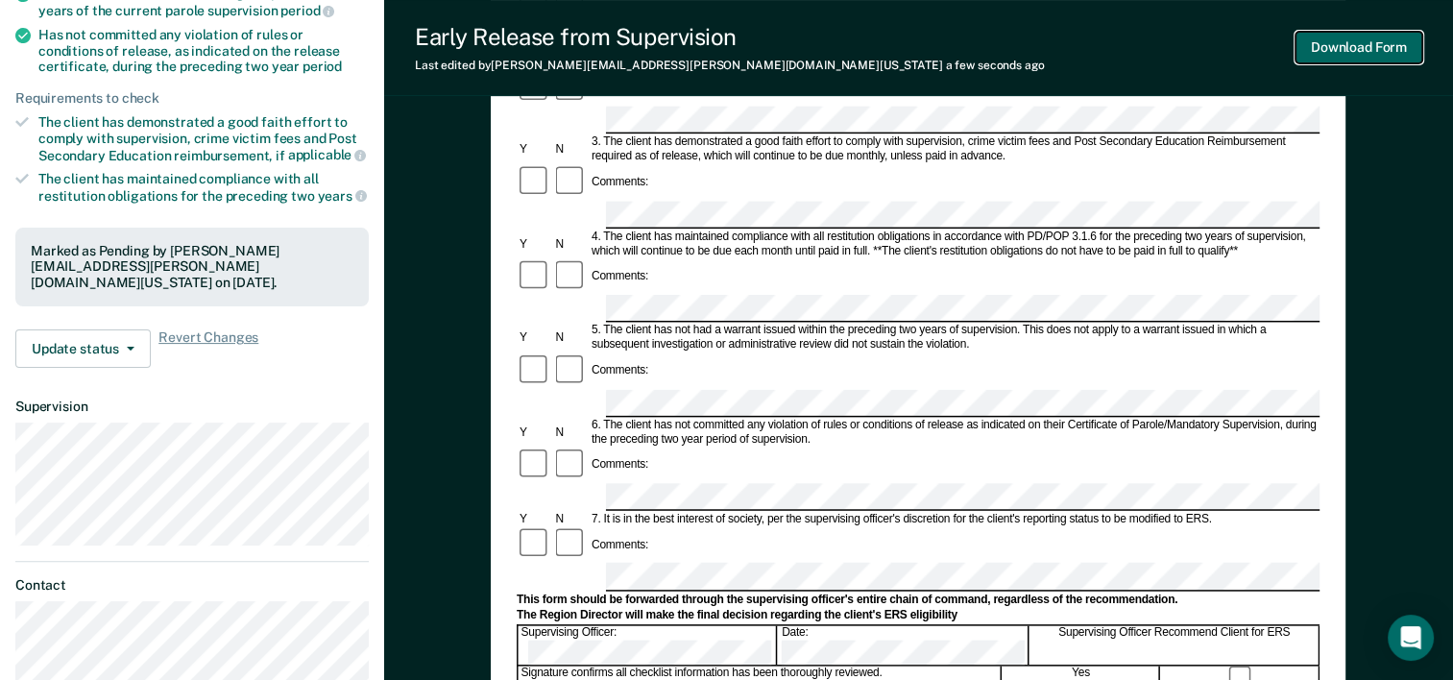
click at [1353, 58] on button "Download Form" at bounding box center [1358, 48] width 127 height 32
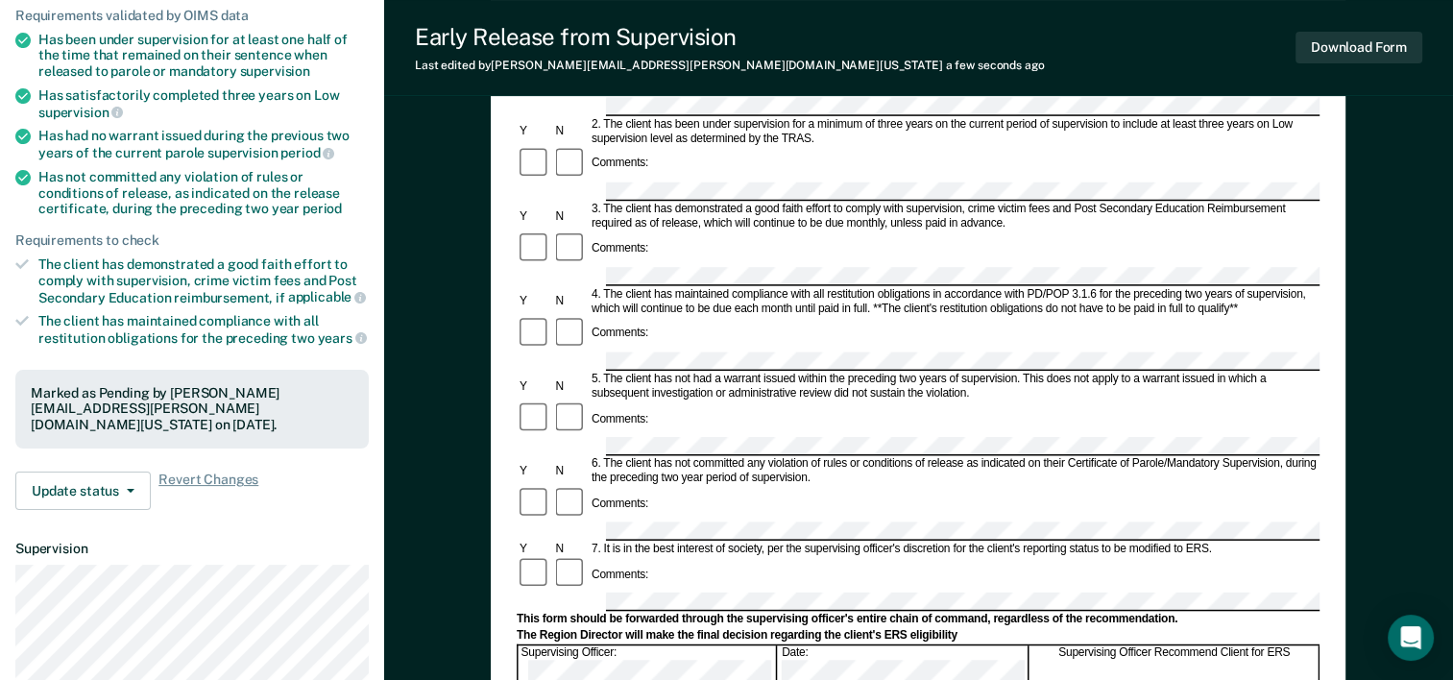
scroll to position [0, 0]
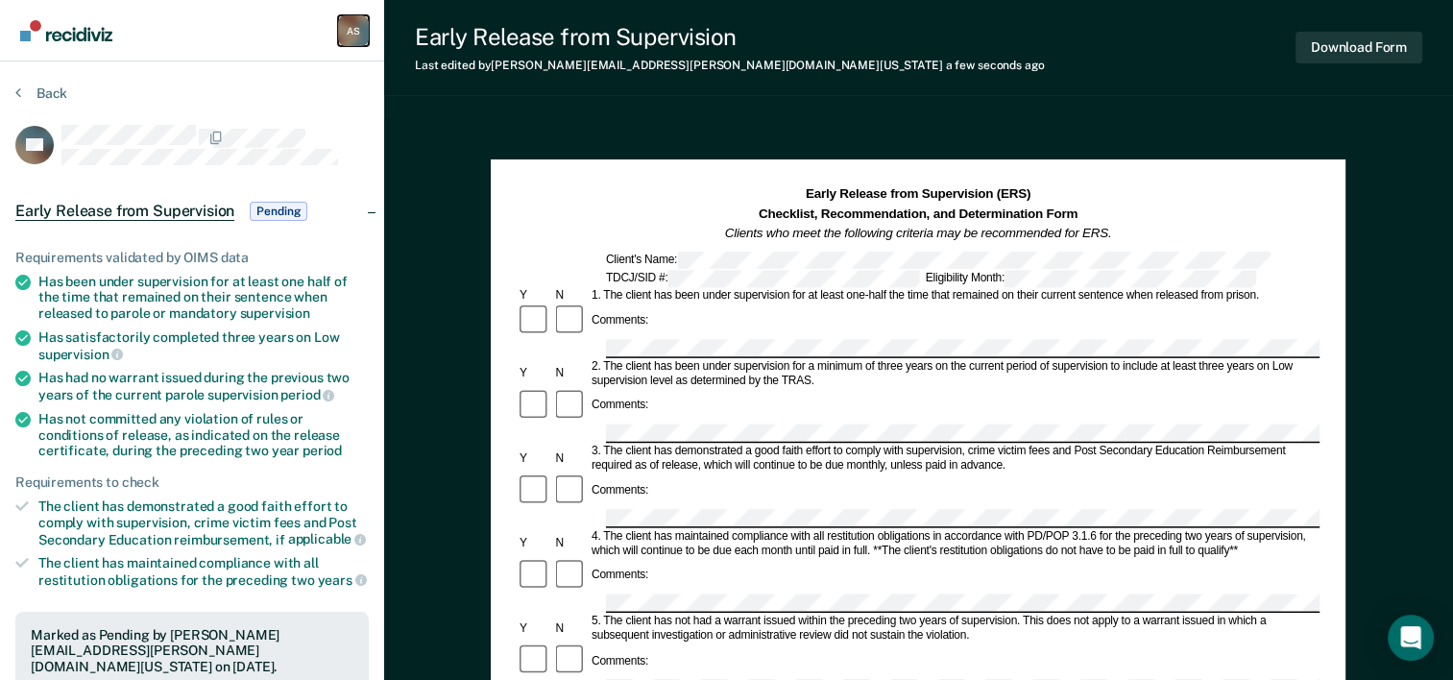
click at [353, 30] on div "A S" at bounding box center [353, 30] width 31 height 31
click at [231, 25] on nav "[PERSON_NAME] A S Profile How it works Log Out" at bounding box center [192, 30] width 384 height 61
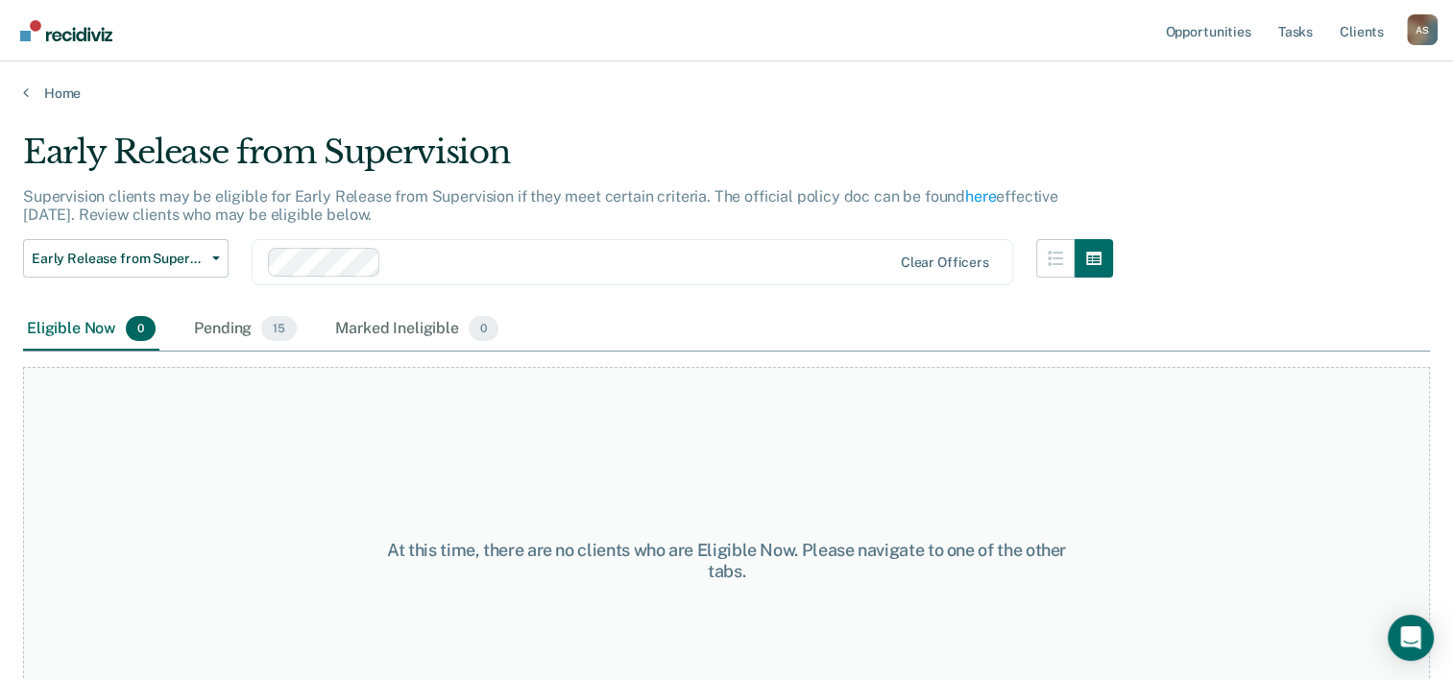
scroll to position [73, 0]
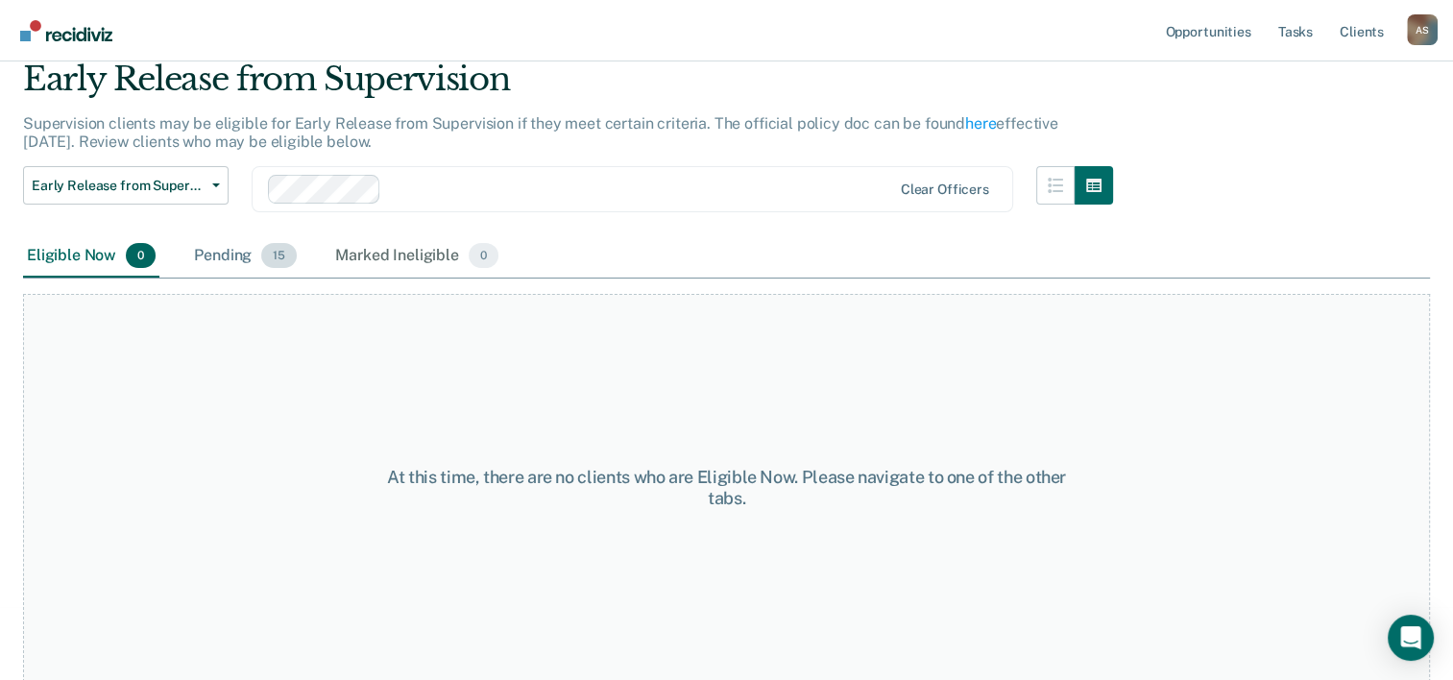
click at [236, 258] on div "Pending 15" at bounding box center [245, 256] width 110 height 42
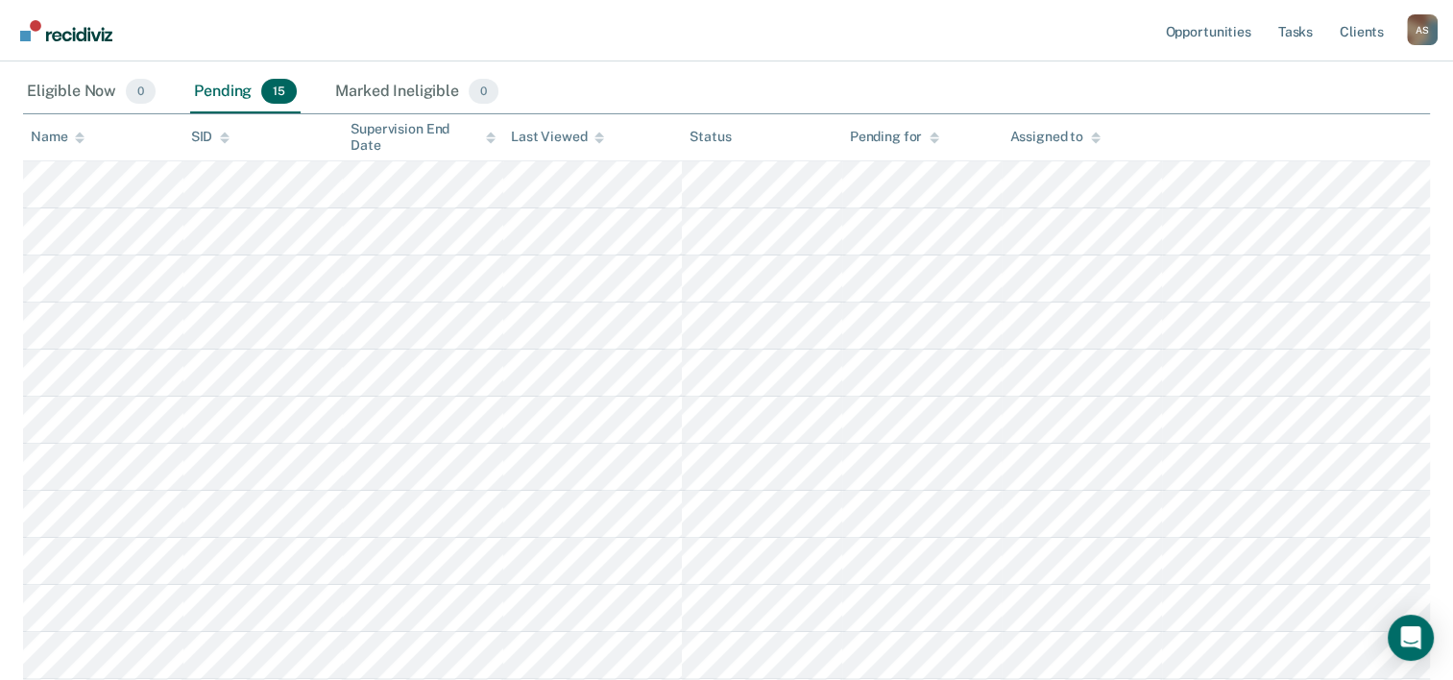
scroll to position [553, 0]
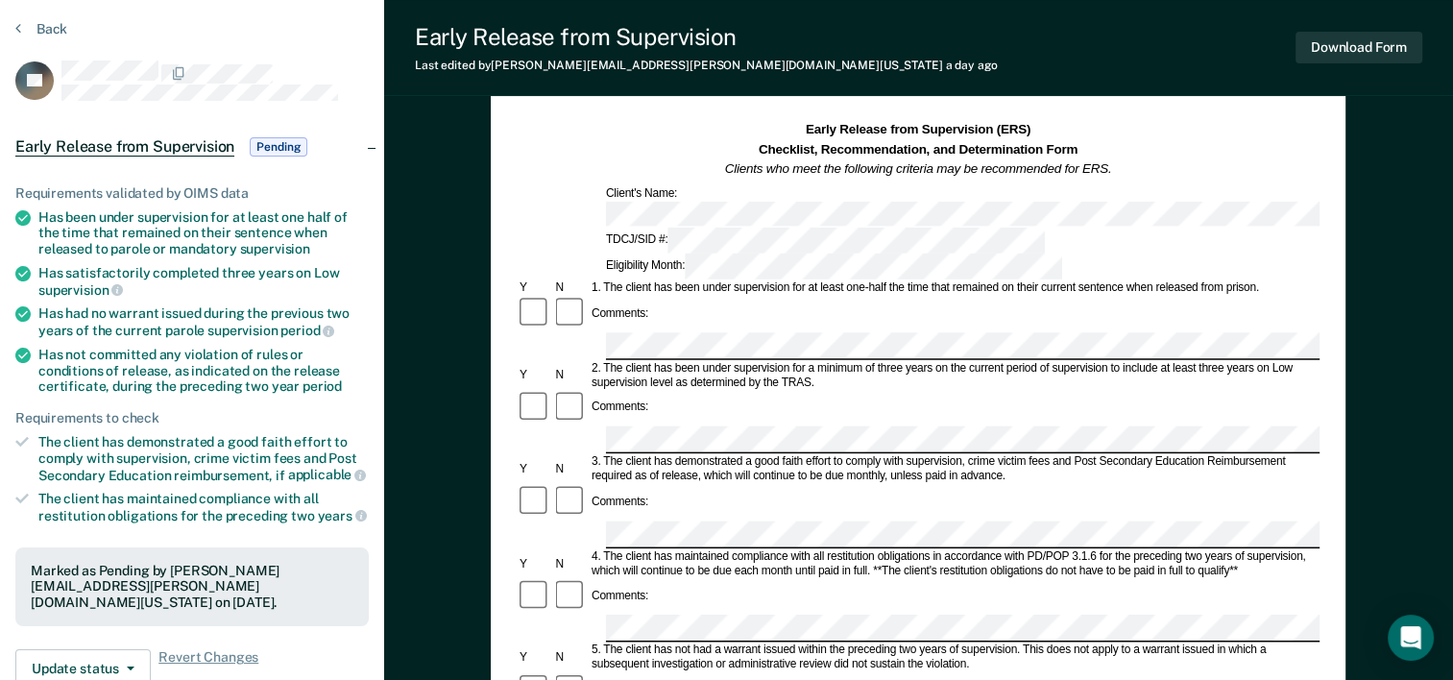
scroll to position [96, 0]
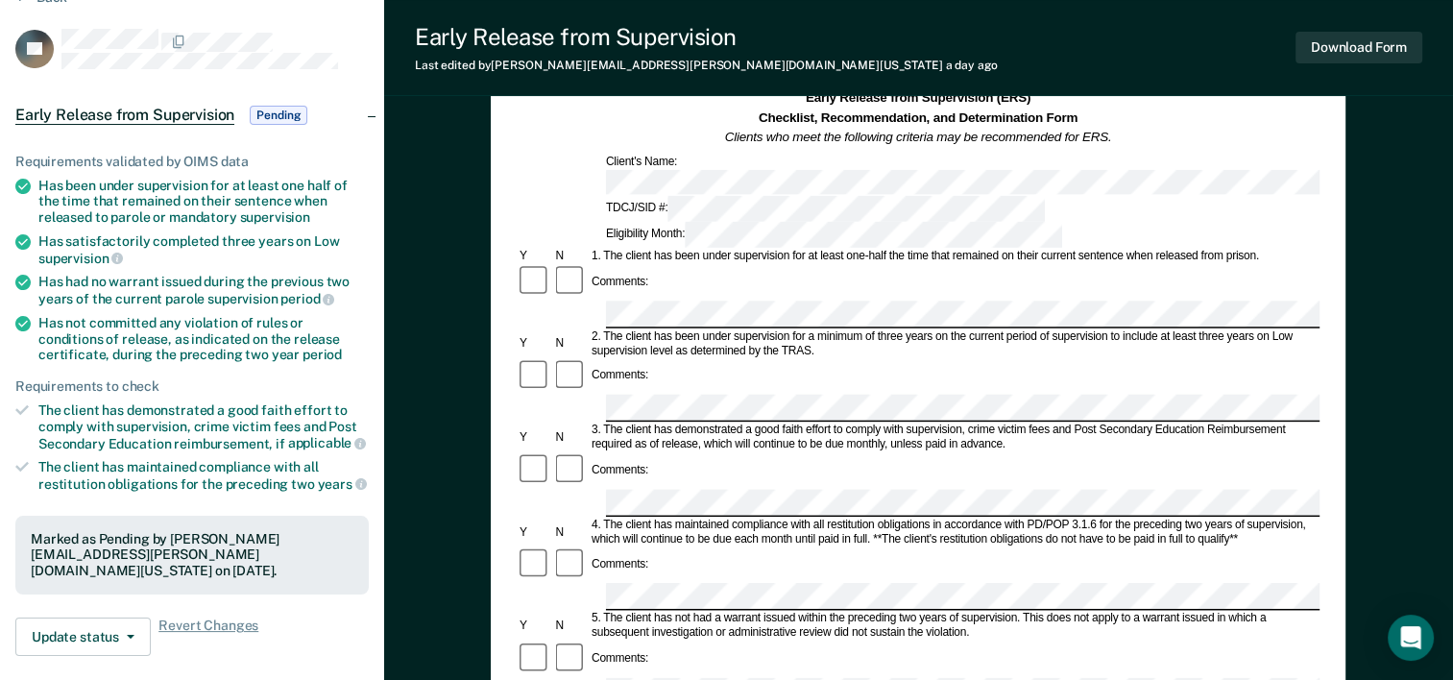
click at [1368, 46] on button "Download Form" at bounding box center [1358, 48] width 127 height 32
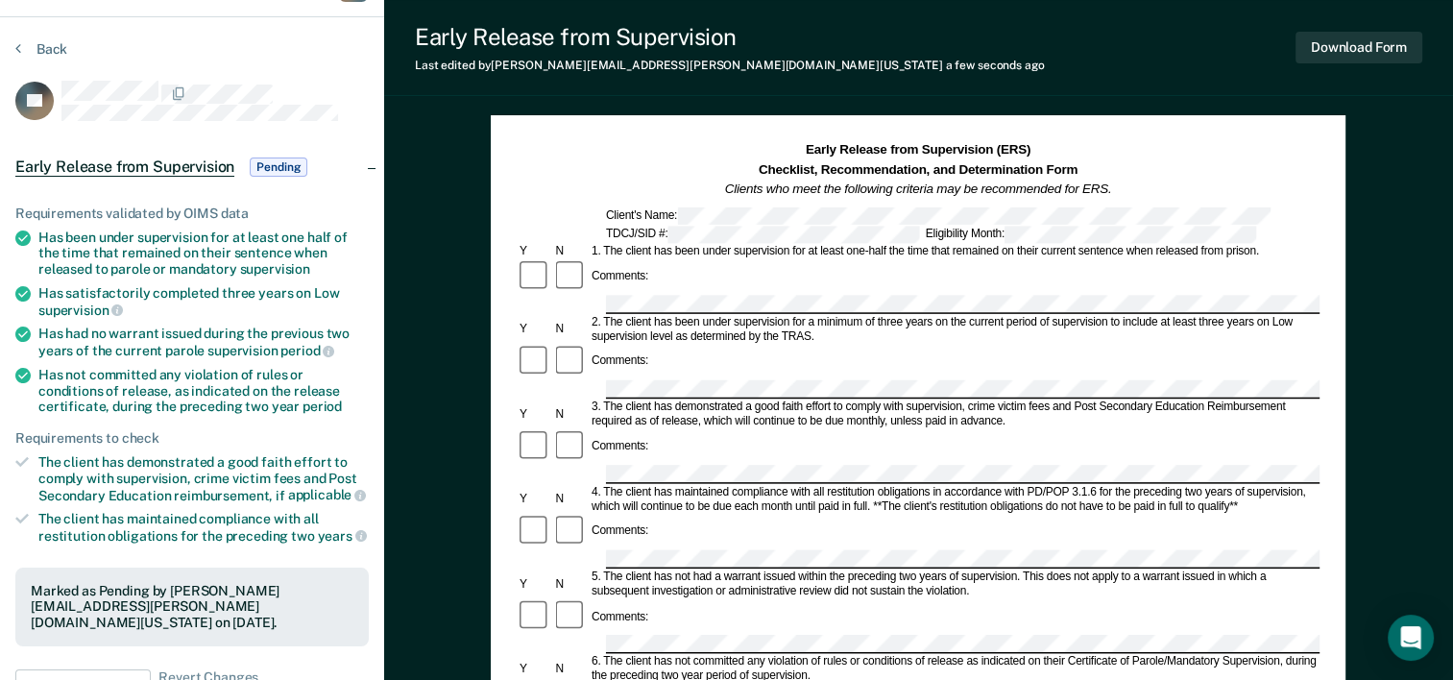
scroll to position [0, 0]
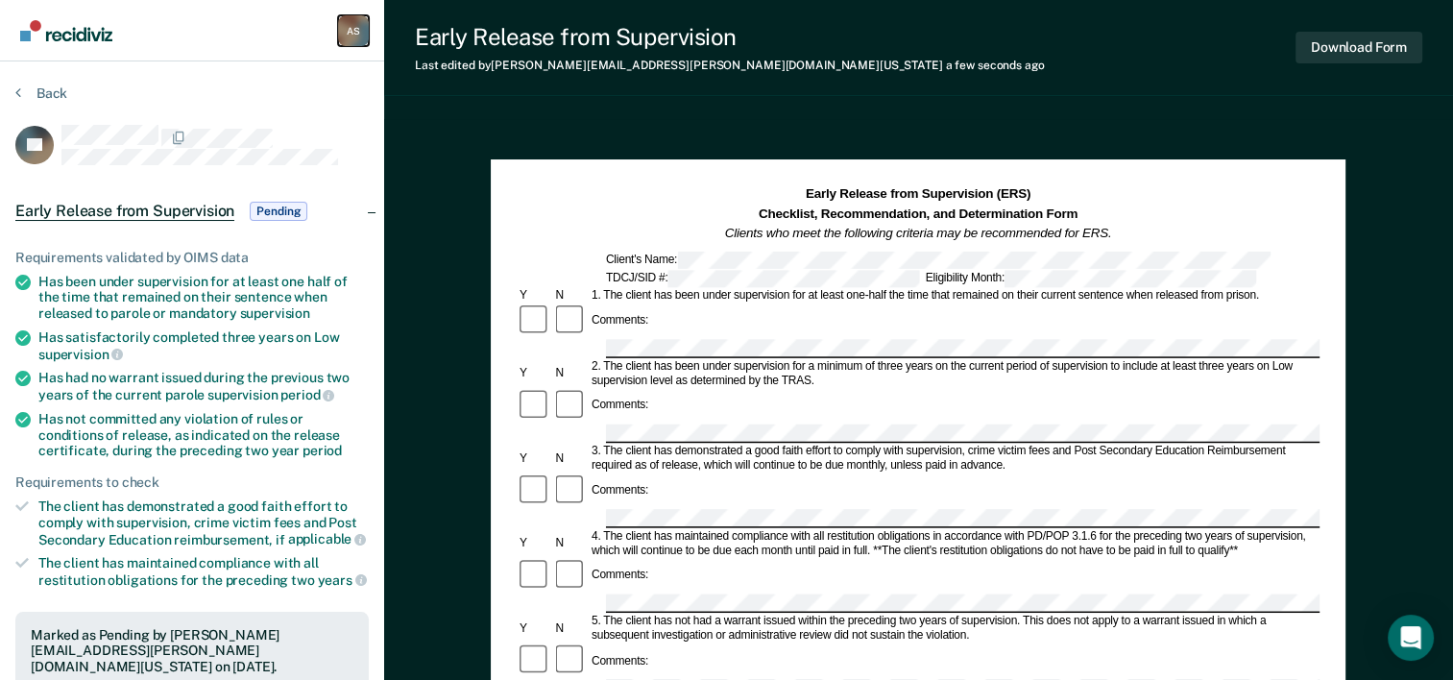
click at [351, 34] on div "A S" at bounding box center [353, 30] width 31 height 31
click at [202, 17] on nav "[PERSON_NAME] A S Profile How it works Log Out" at bounding box center [192, 30] width 384 height 61
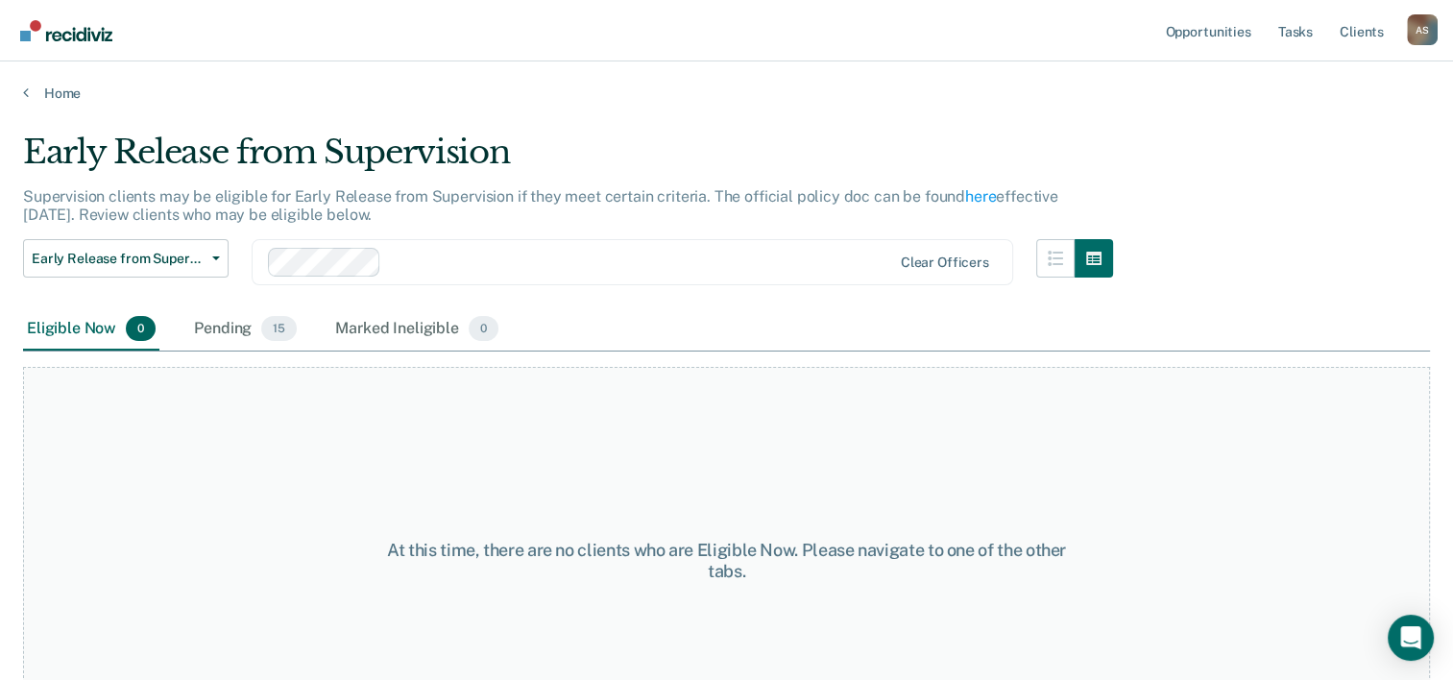
scroll to position [73, 0]
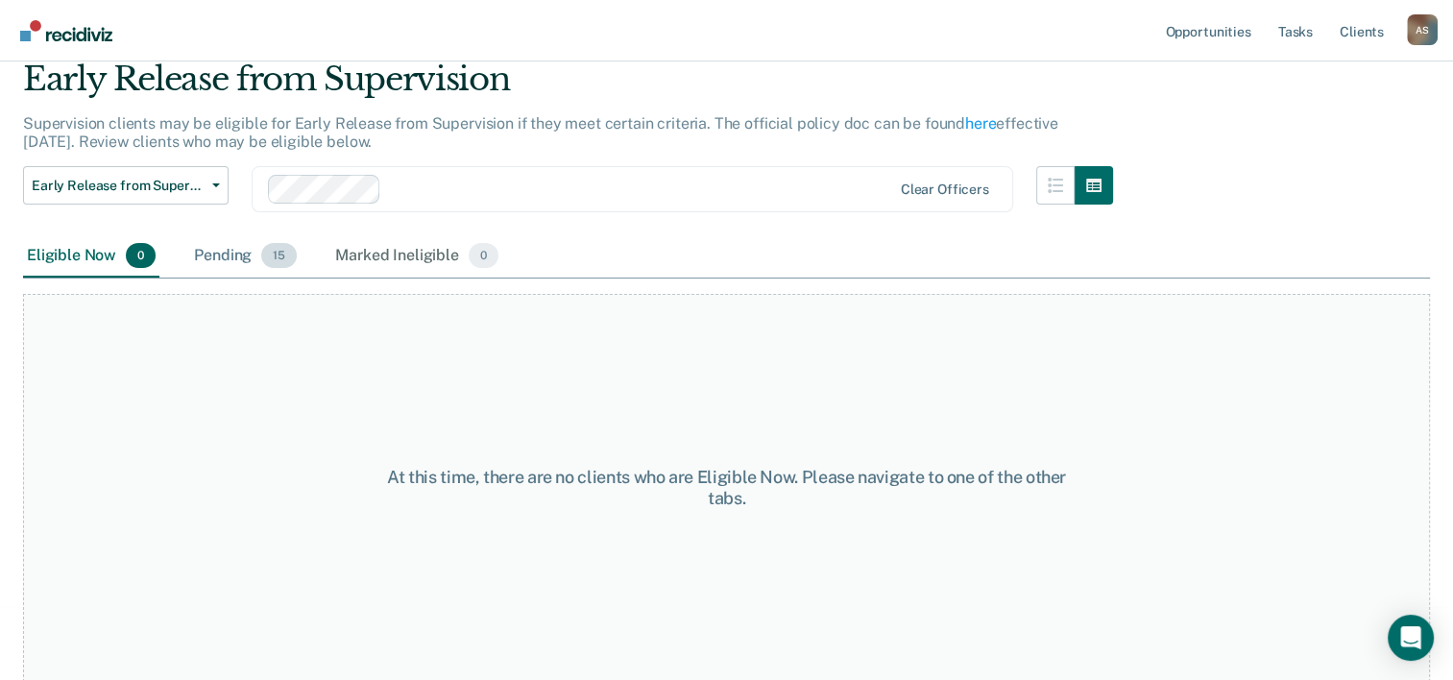
click at [253, 253] on div "Pending 15" at bounding box center [245, 256] width 110 height 42
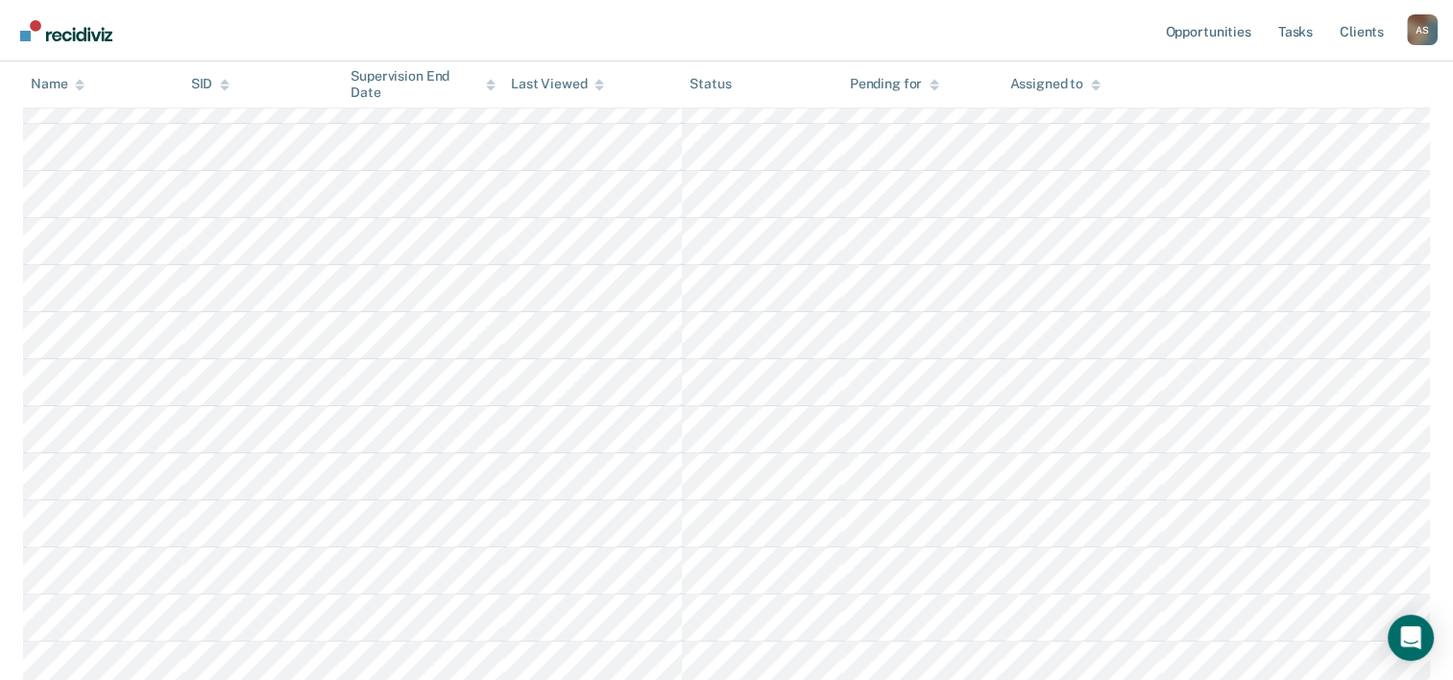
scroll to position [273, 0]
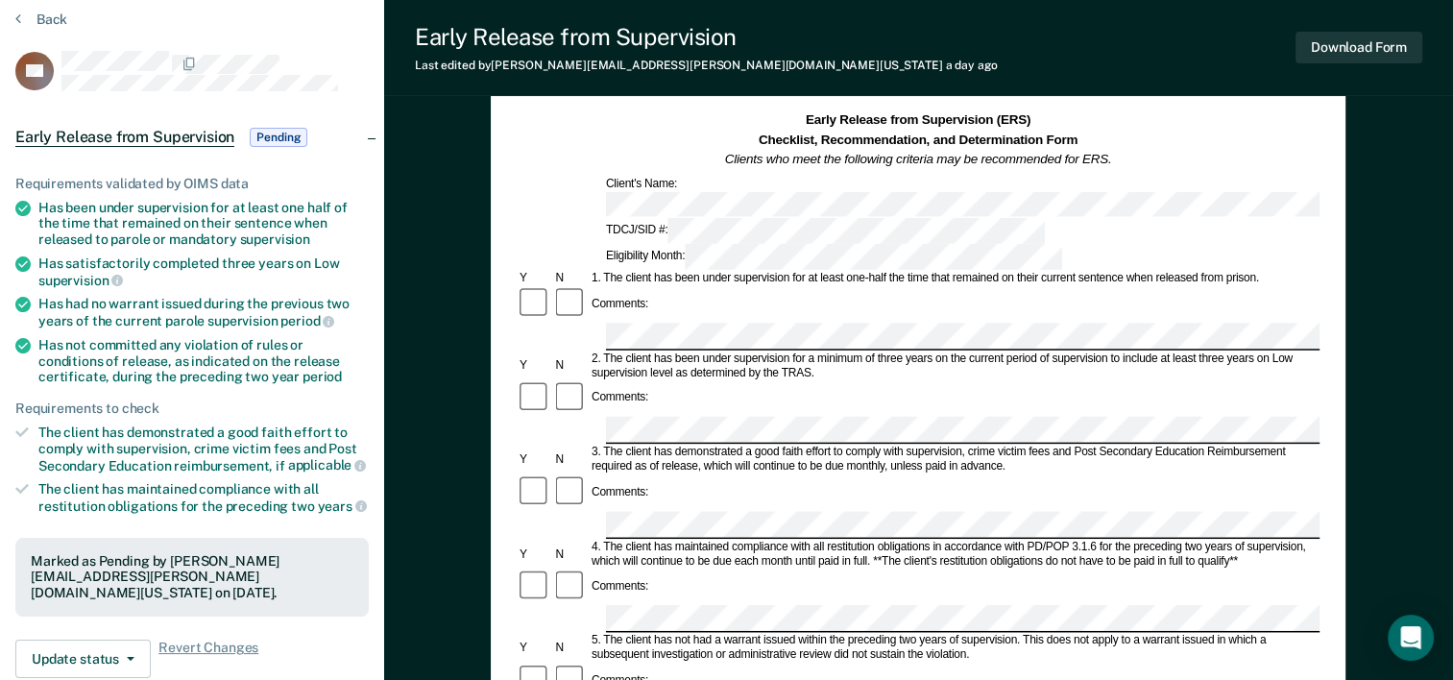
scroll to position [96, 0]
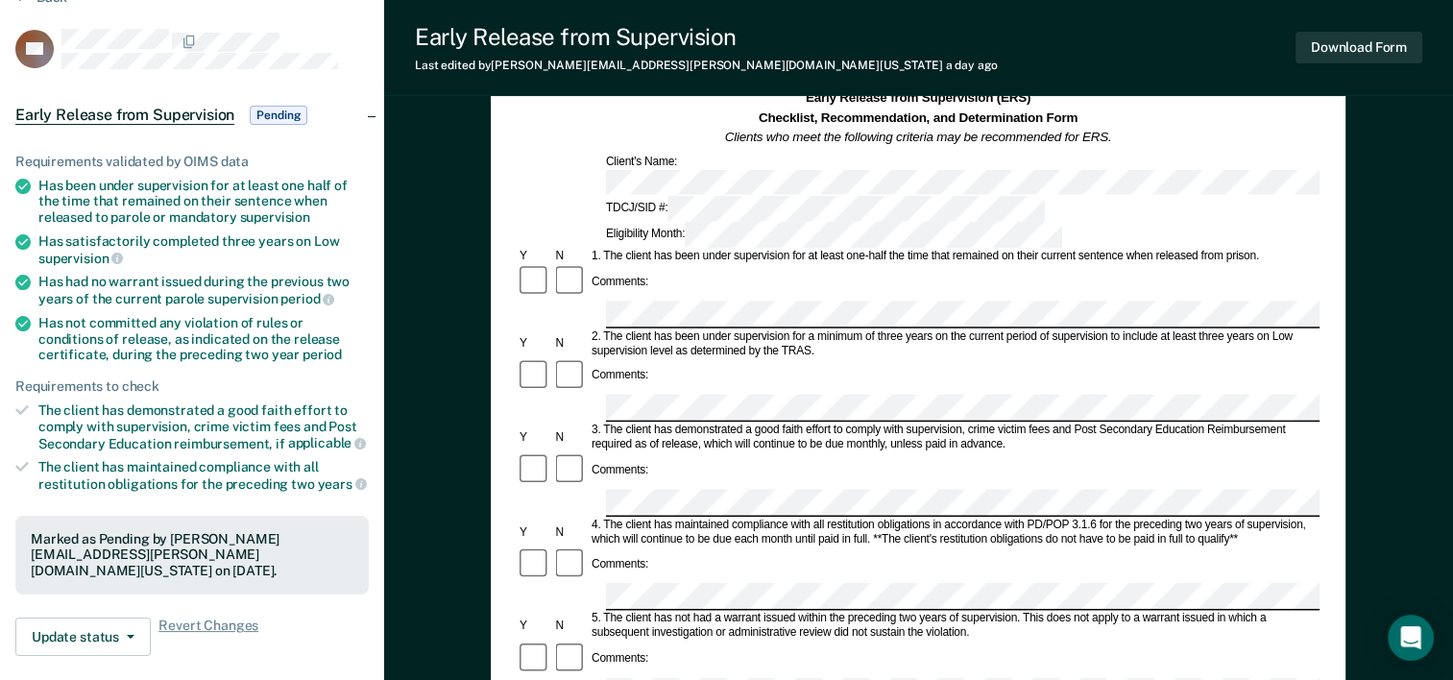
click at [686, 452] on div "Comments:" at bounding box center [918, 484] width 803 height 65
click at [476, 451] on div "Early Release from Supervision (ERS) Checklist, Recommendation, and Determinati…" at bounding box center [918, 675] width 1069 height 1304
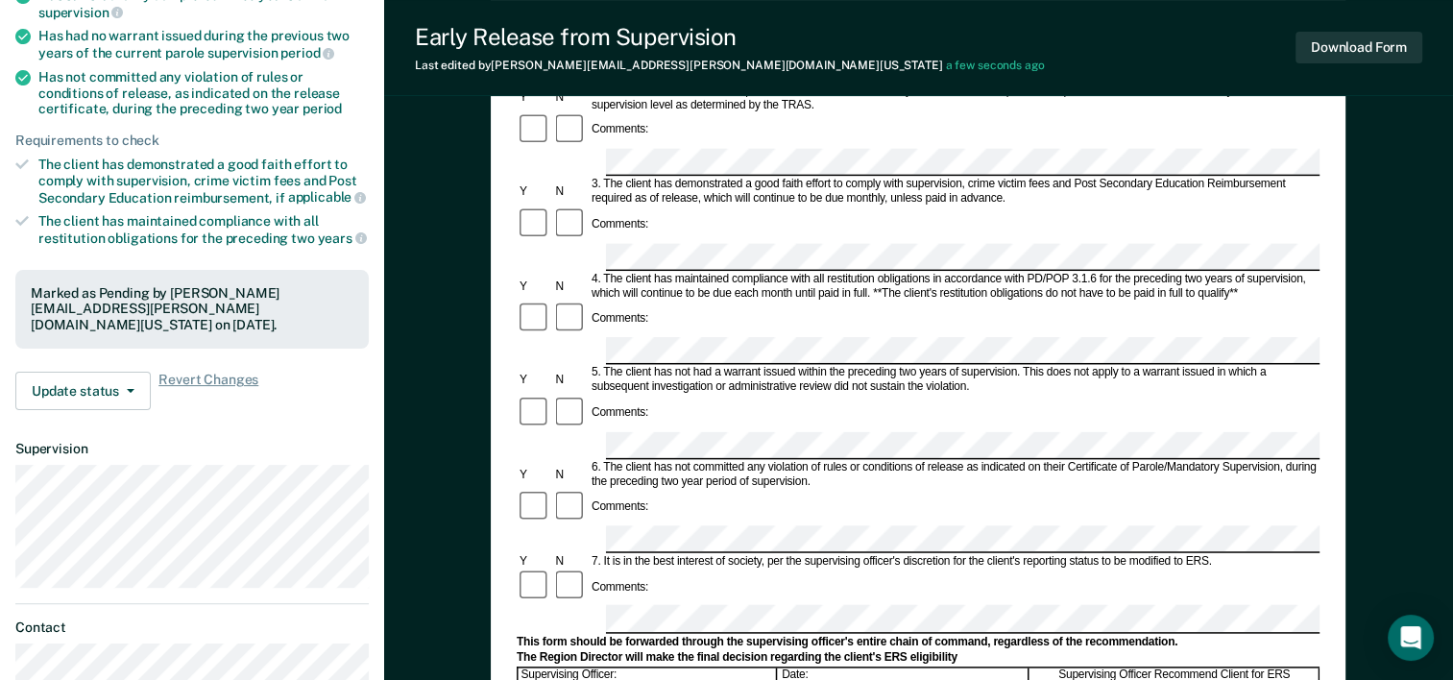
scroll to position [384, 0]
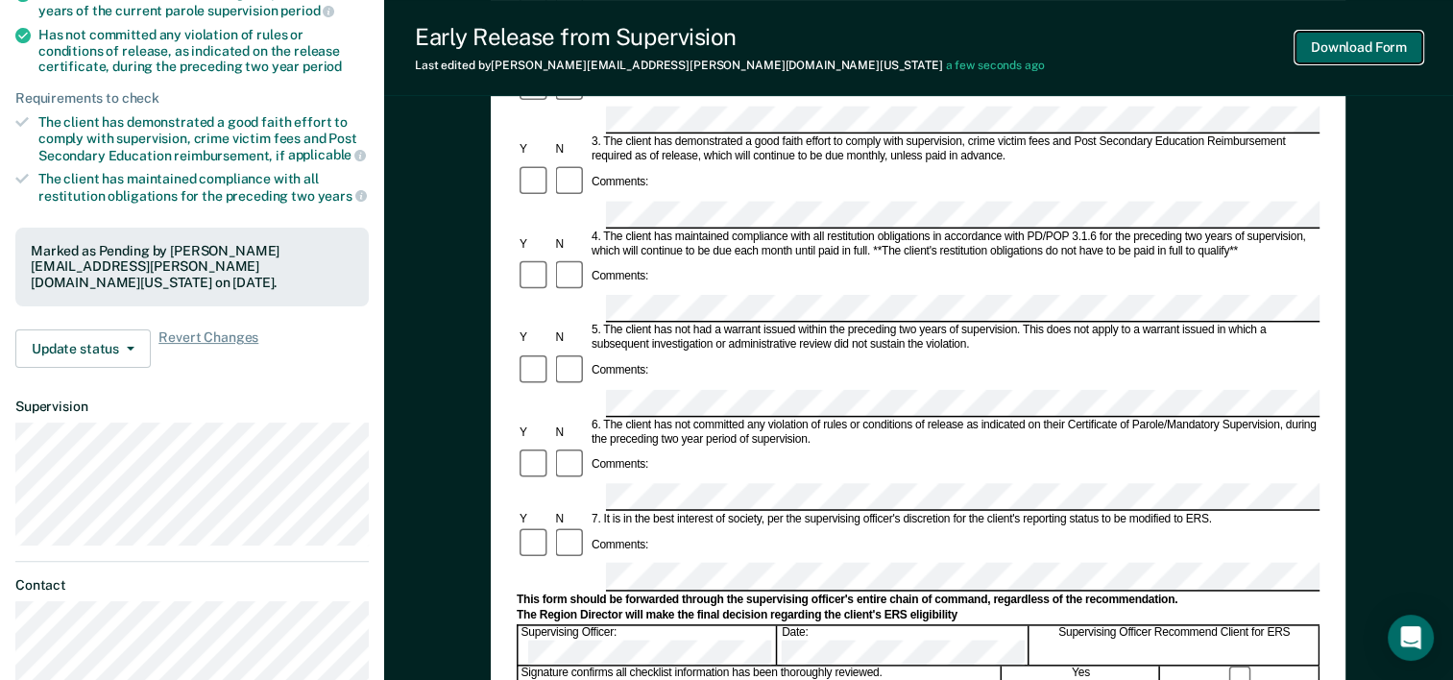
click at [1336, 55] on button "Download Form" at bounding box center [1358, 48] width 127 height 32
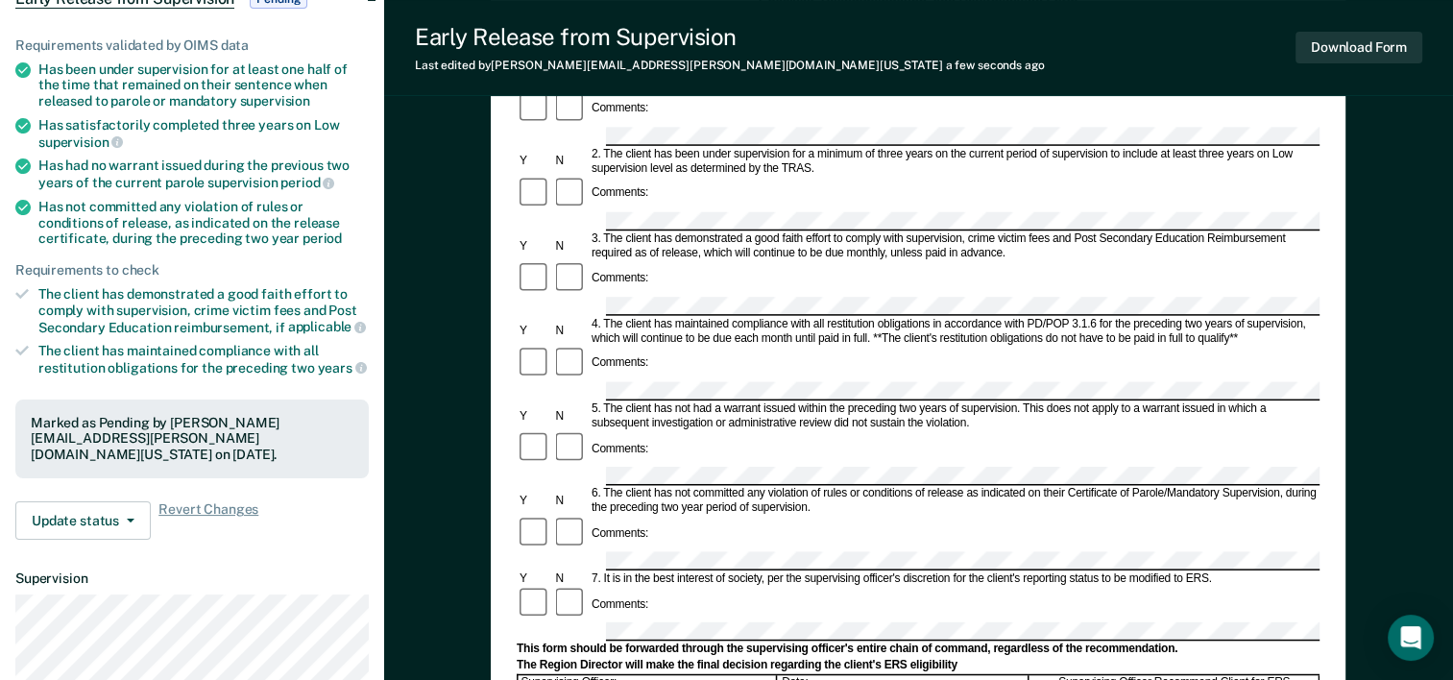
scroll to position [0, 0]
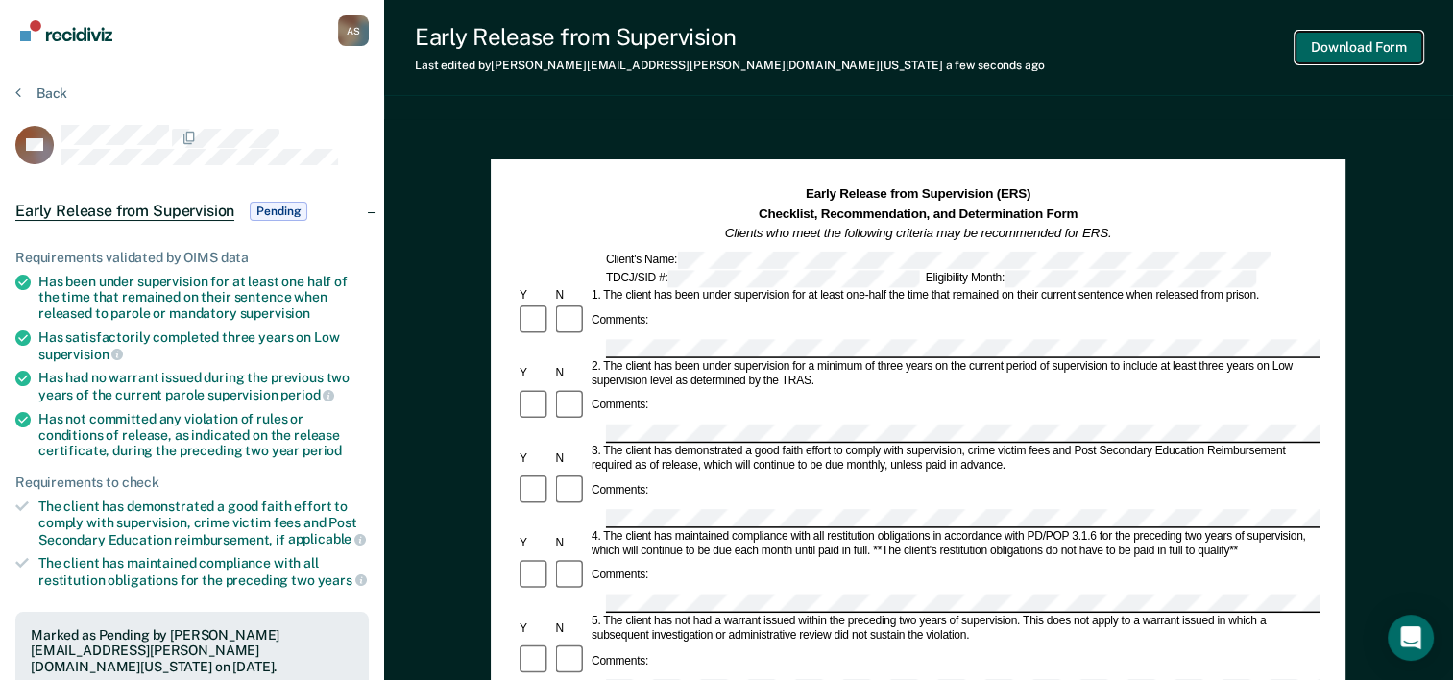
click at [1342, 39] on button "Download Form" at bounding box center [1358, 48] width 127 height 32
click at [853, 109] on div "Early Release from Supervision Last edited by [PERSON_NAME][EMAIL_ADDRESS][PERS…" at bounding box center [918, 667] width 1069 height 1335
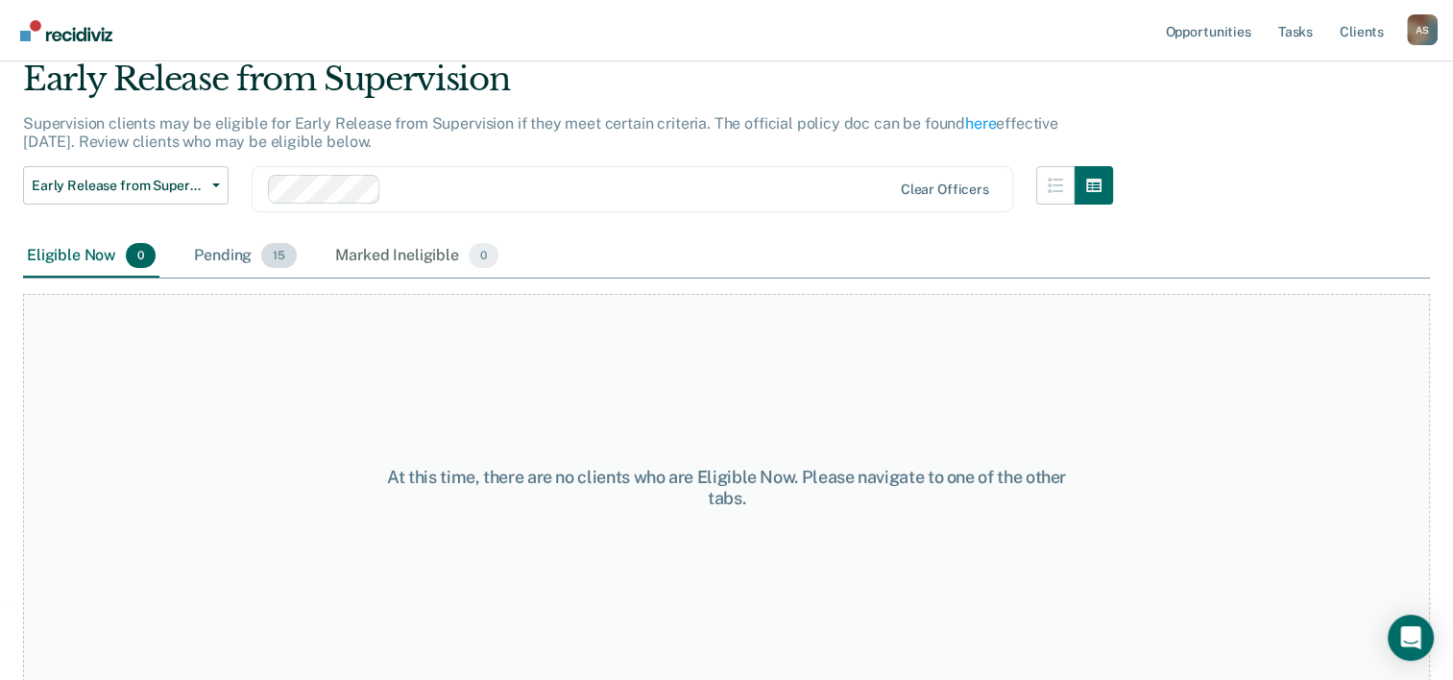
click at [231, 247] on div "Pending 15" at bounding box center [245, 256] width 110 height 42
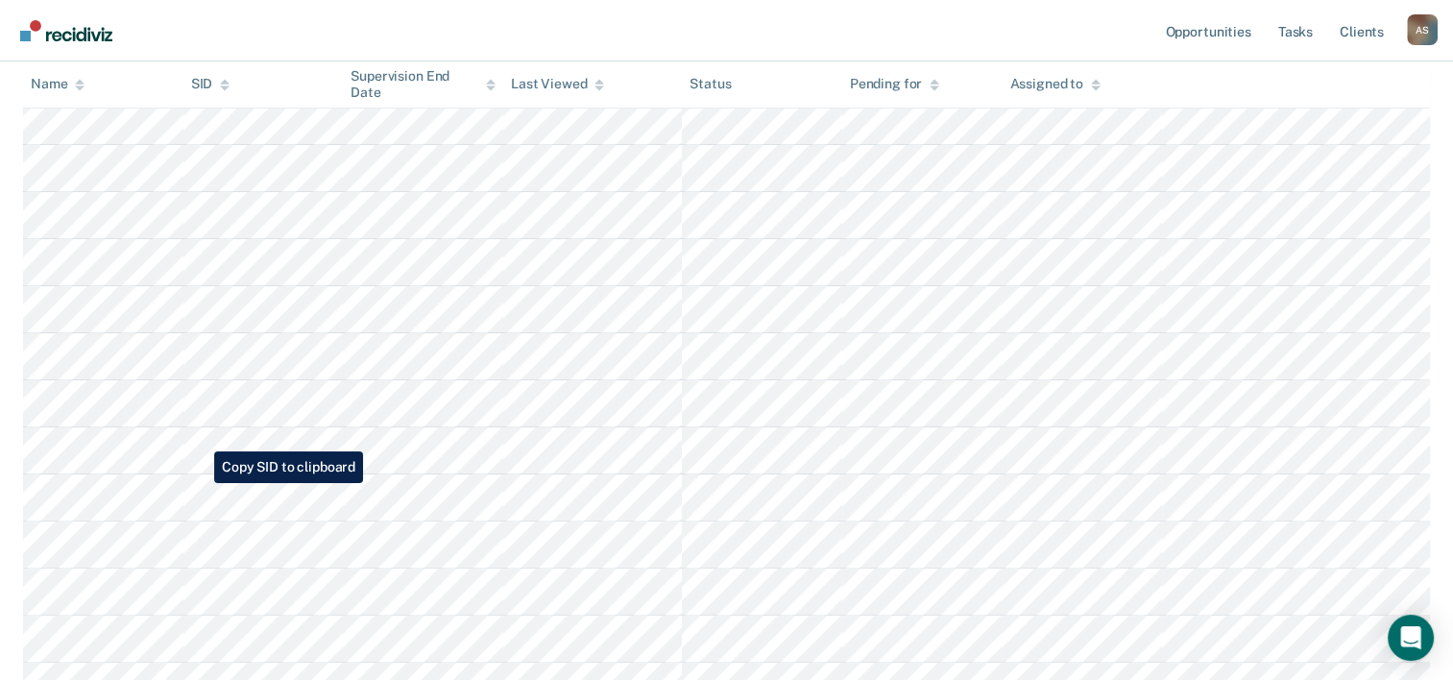
scroll to position [361, 0]
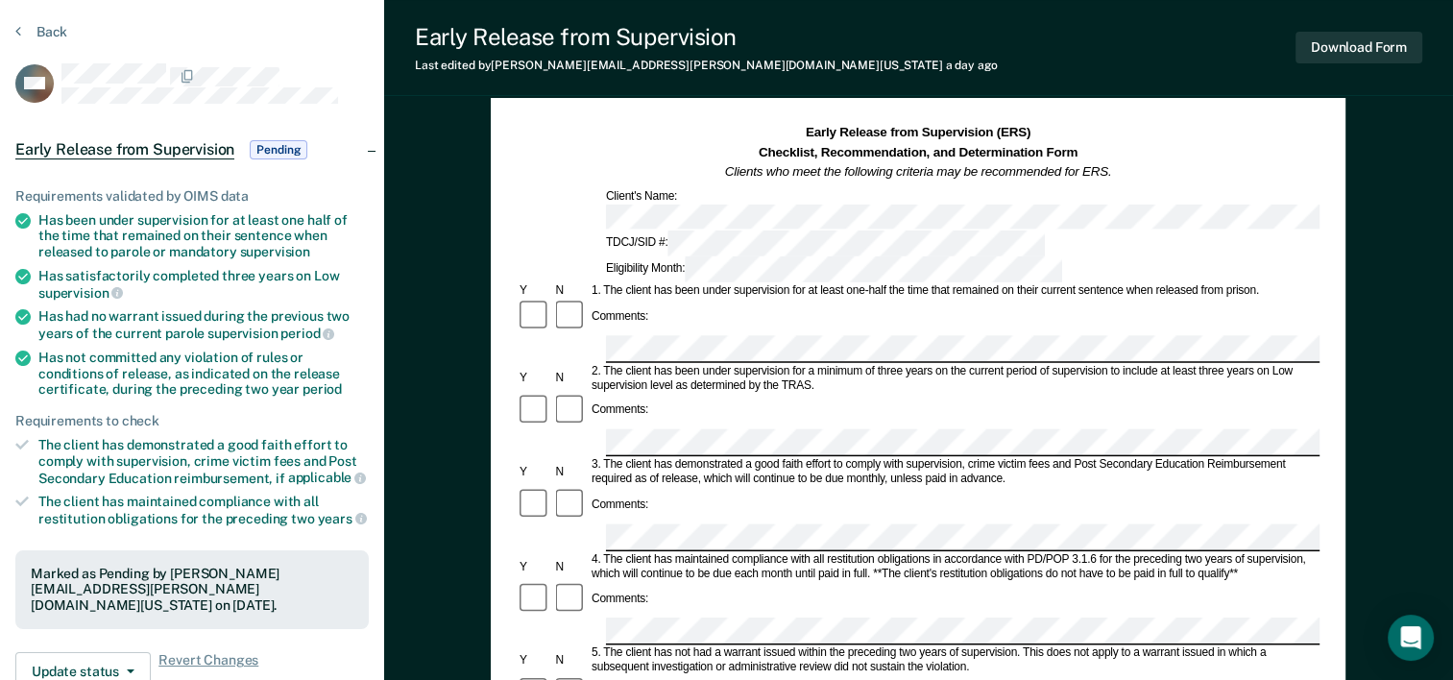
scroll to position [96, 0]
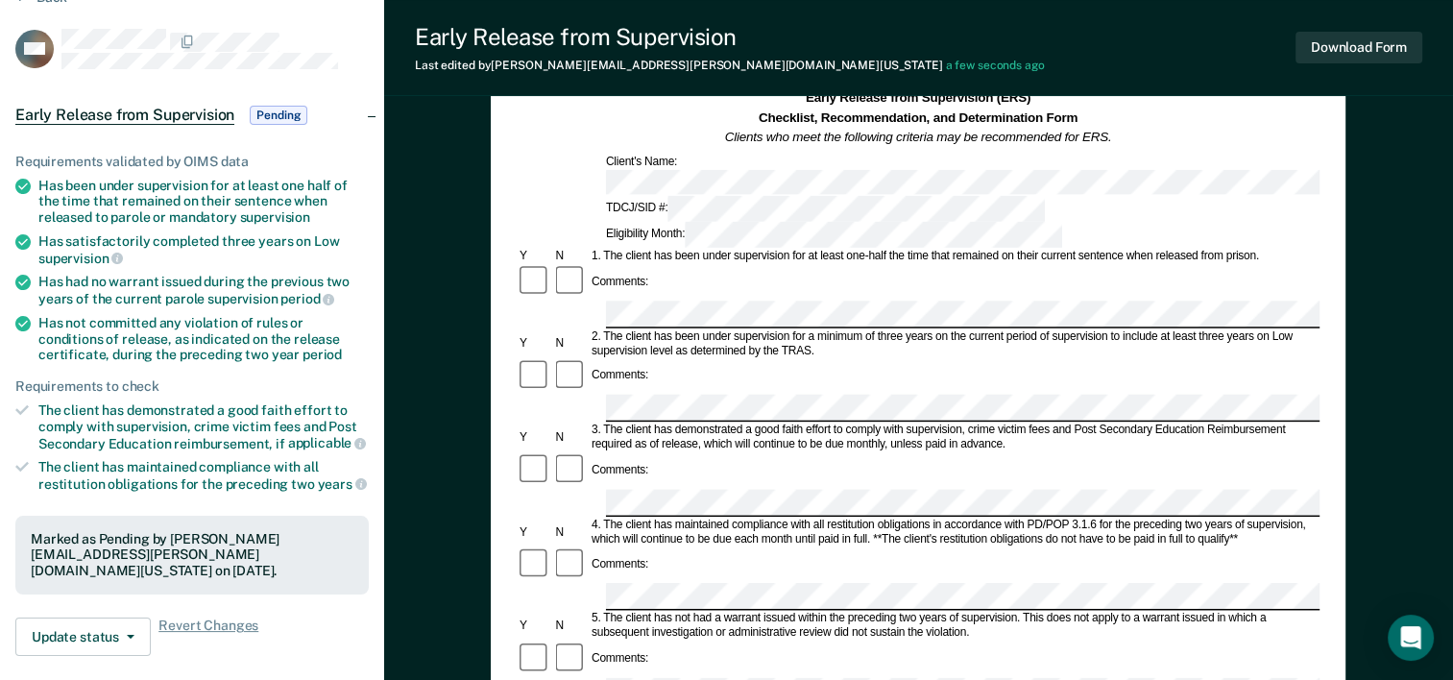
click at [495, 416] on div "Early Release from Supervision (ERS) Checklist, Recommendation, and Determinati…" at bounding box center [918, 620] width 855 height 1114
click at [1369, 46] on button "Download Form" at bounding box center [1358, 48] width 127 height 32
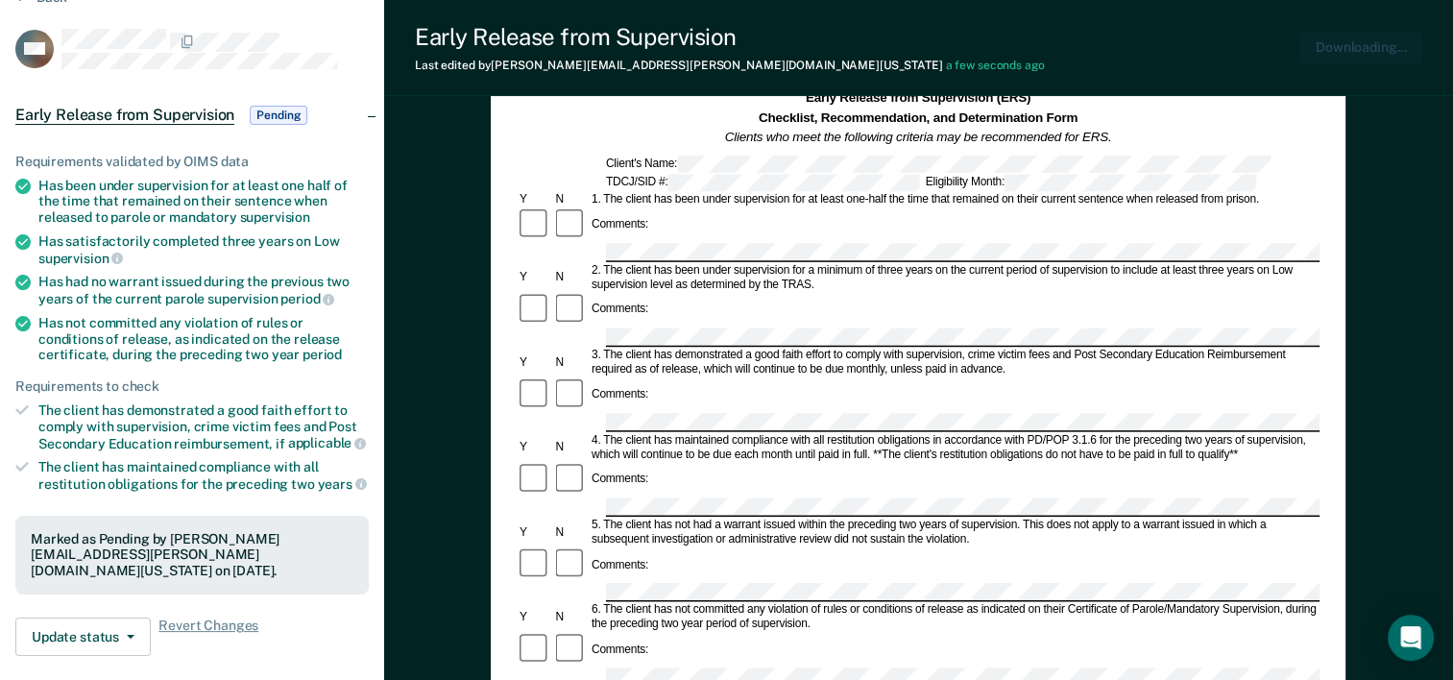
scroll to position [0, 0]
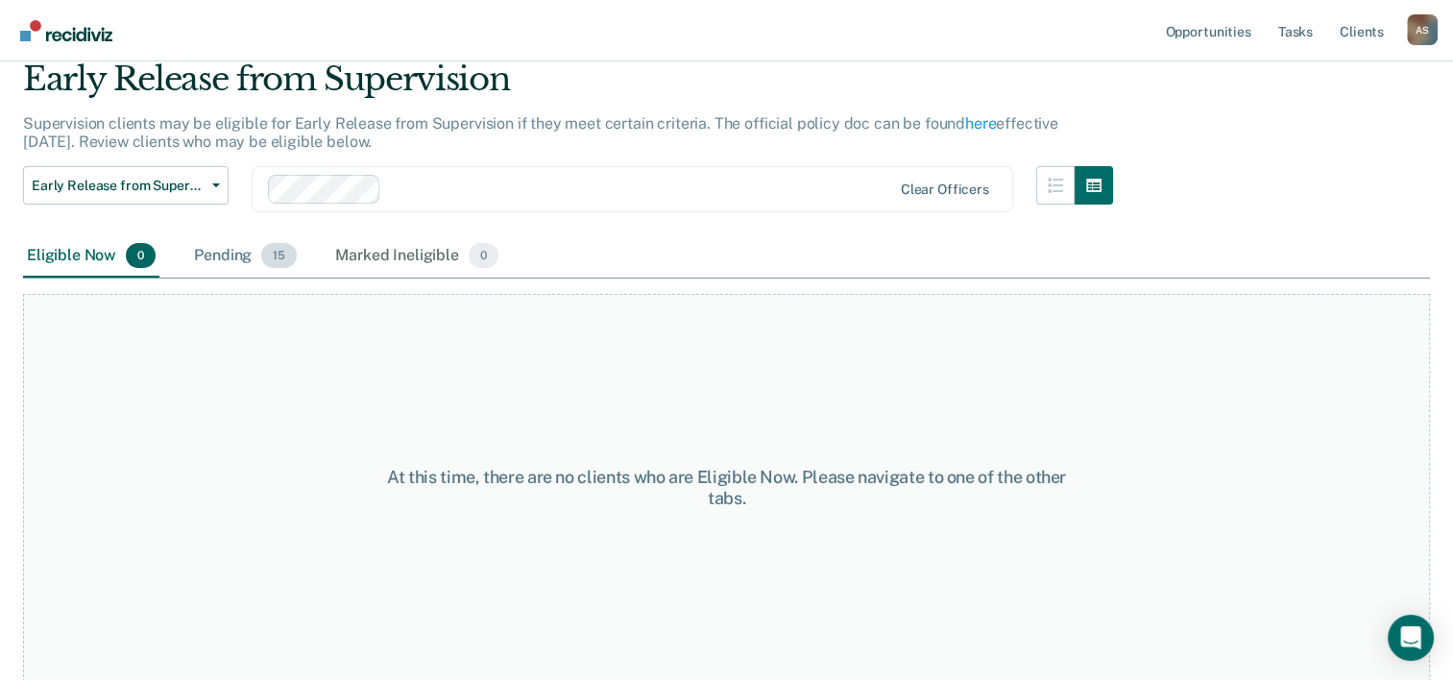
click at [259, 258] on div "Pending 15" at bounding box center [245, 256] width 110 height 42
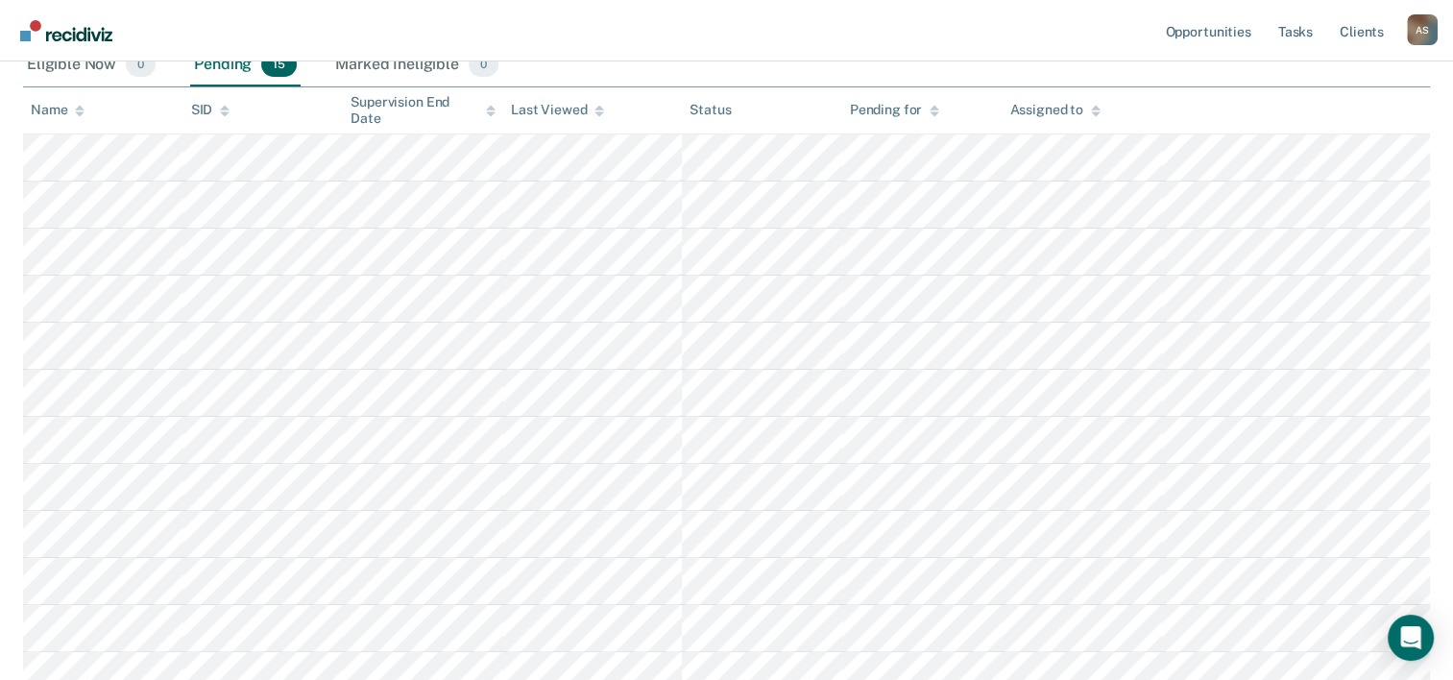
scroll to position [265, 0]
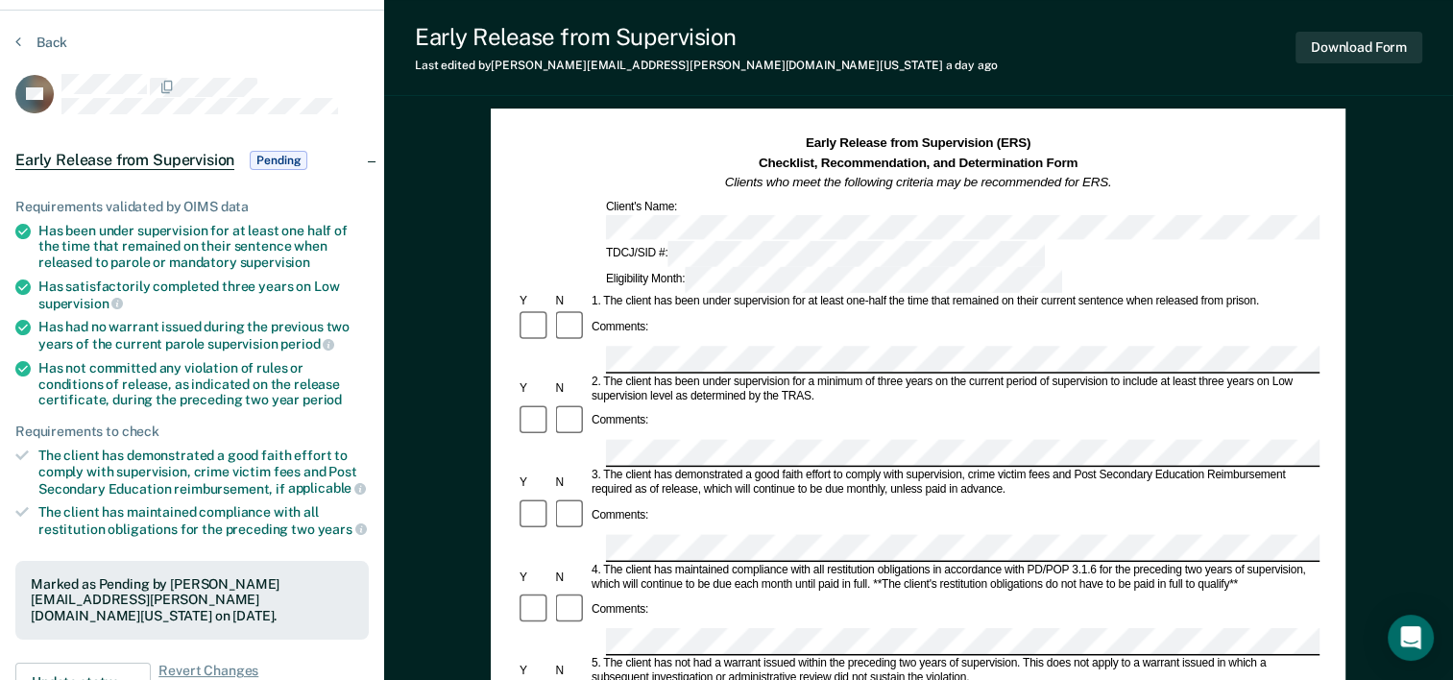
scroll to position [96, 0]
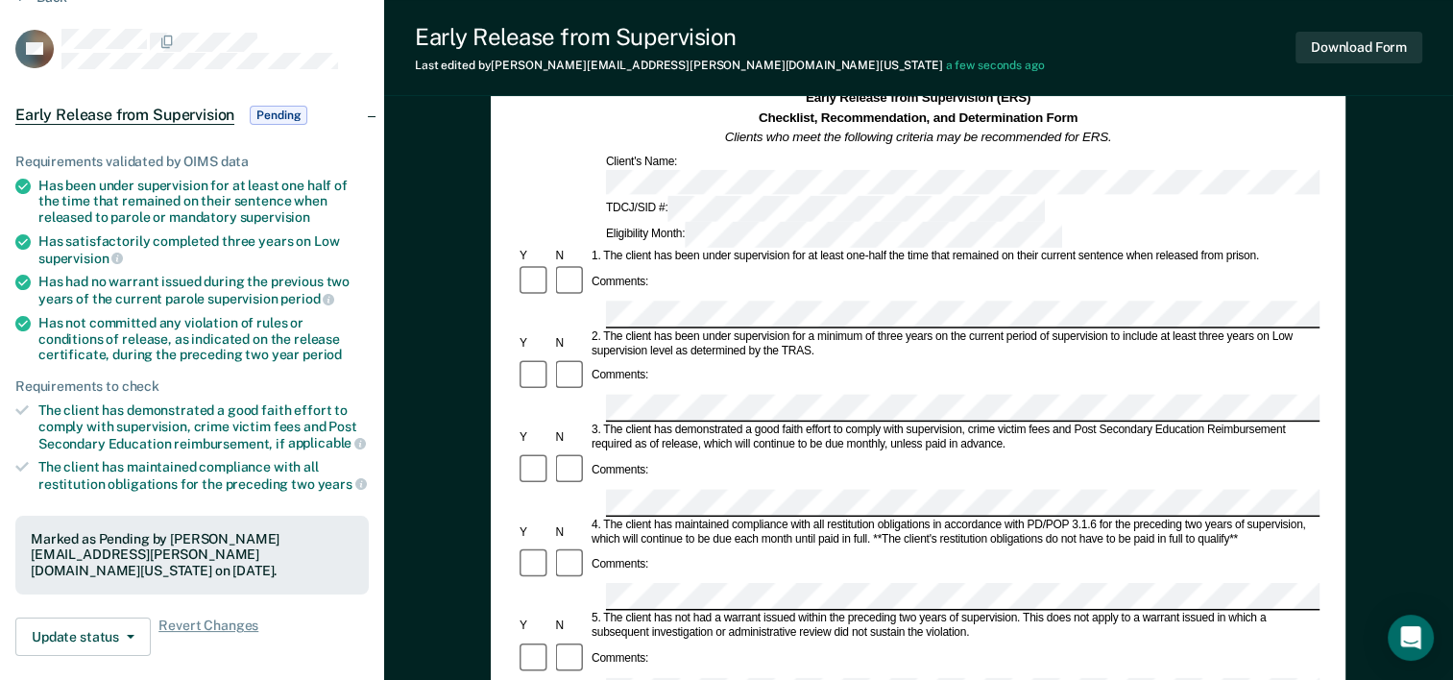
click at [1338, 60] on button "Download Form" at bounding box center [1358, 48] width 127 height 32
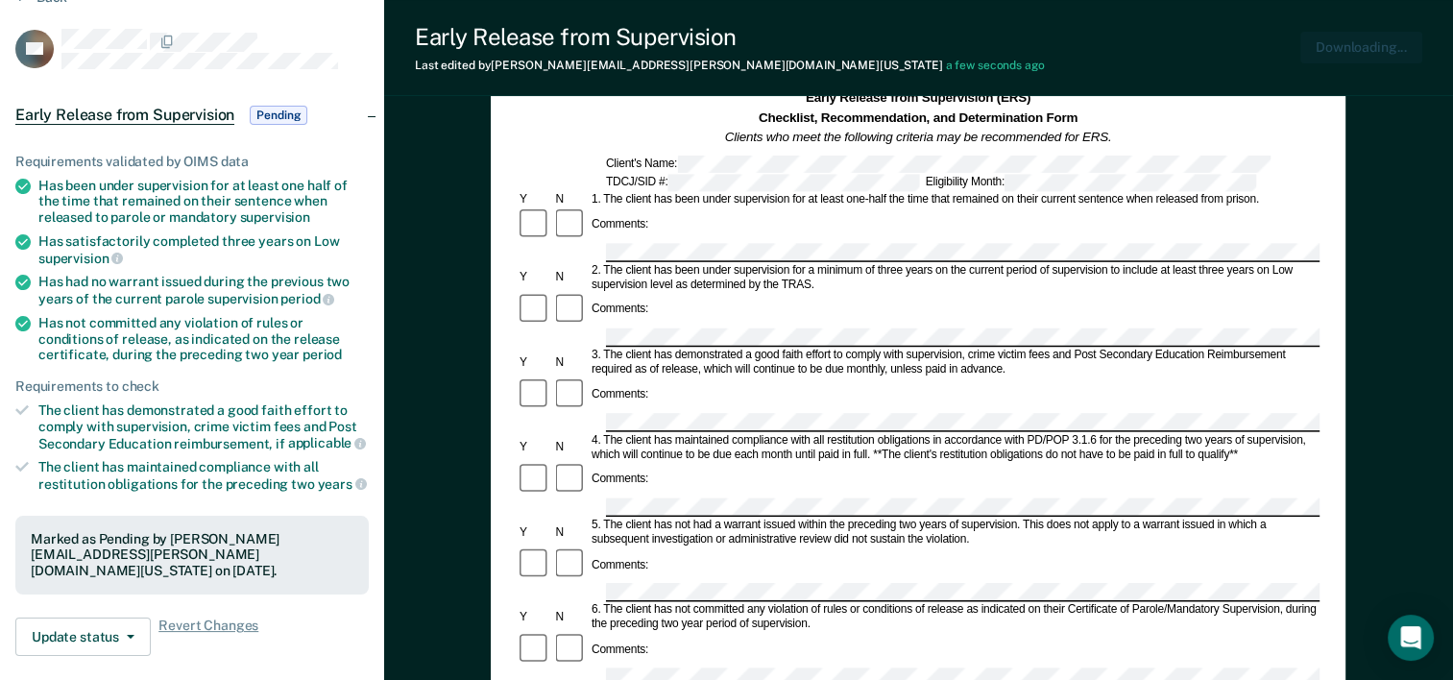
scroll to position [0, 0]
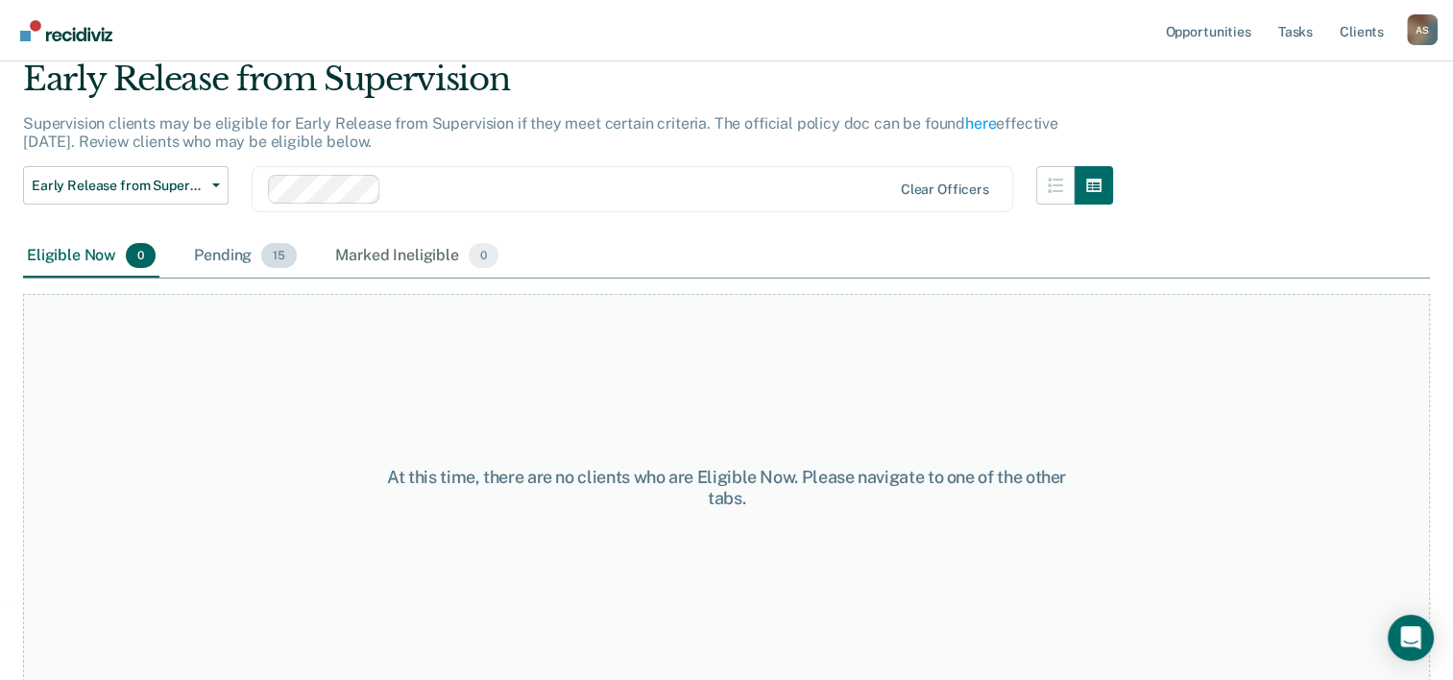
click at [272, 244] on span "15" at bounding box center [279, 255] width 36 height 25
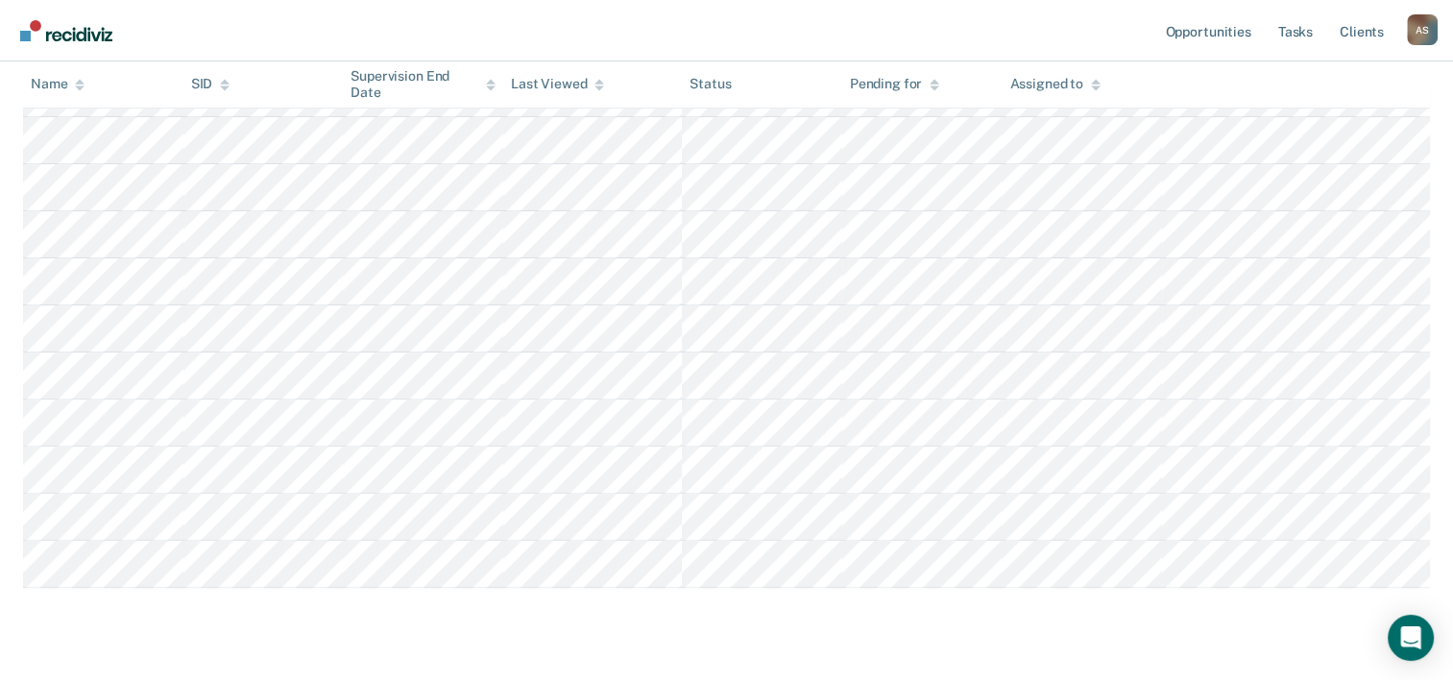
scroll to position [553, 0]
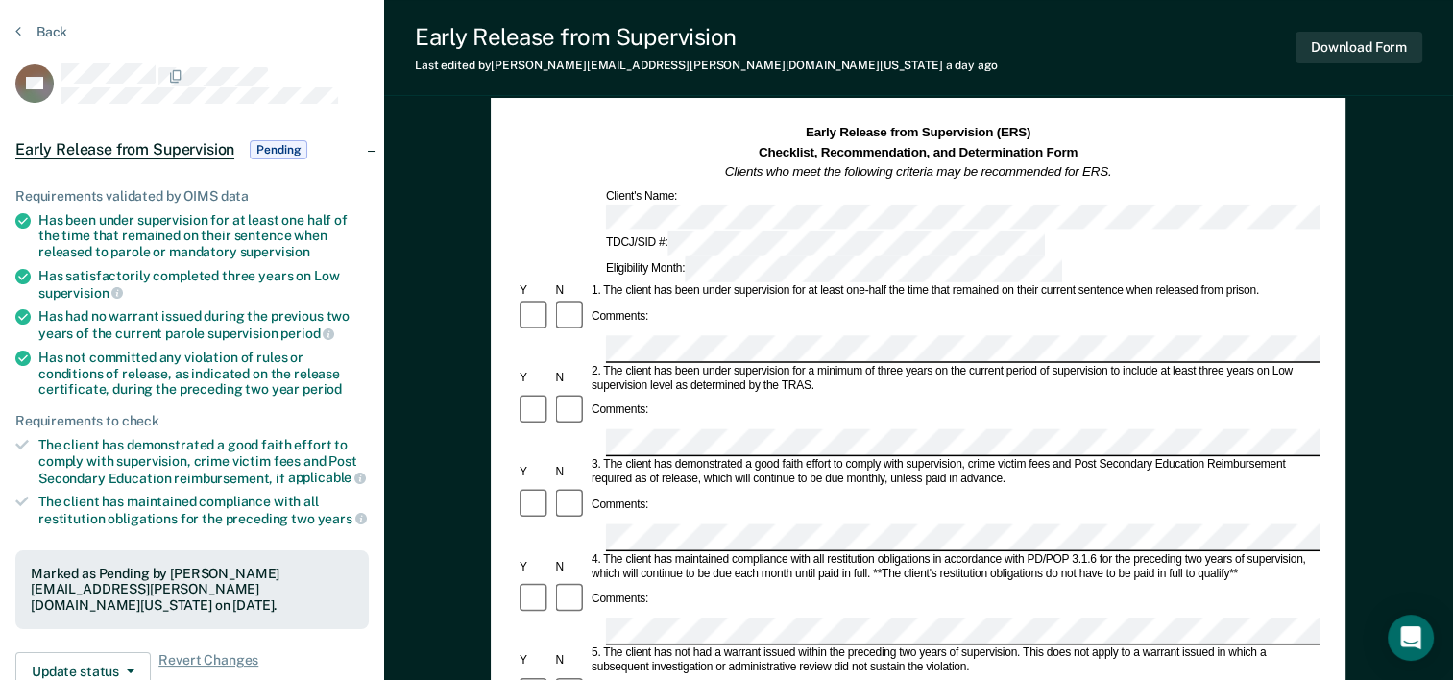
scroll to position [96, 0]
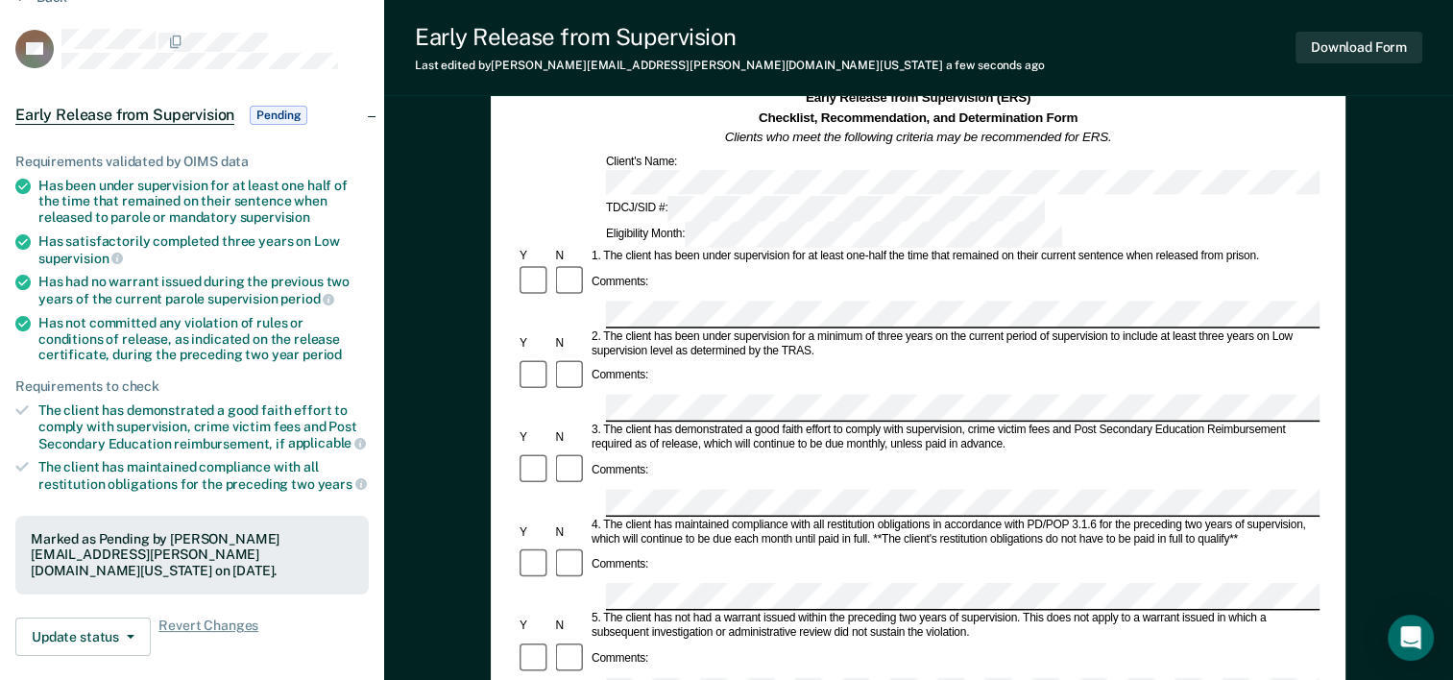
click at [440, 422] on div "Early Release from Supervision (ERS) Checklist, Recommendation, and Determinati…" at bounding box center [918, 675] width 1069 height 1304
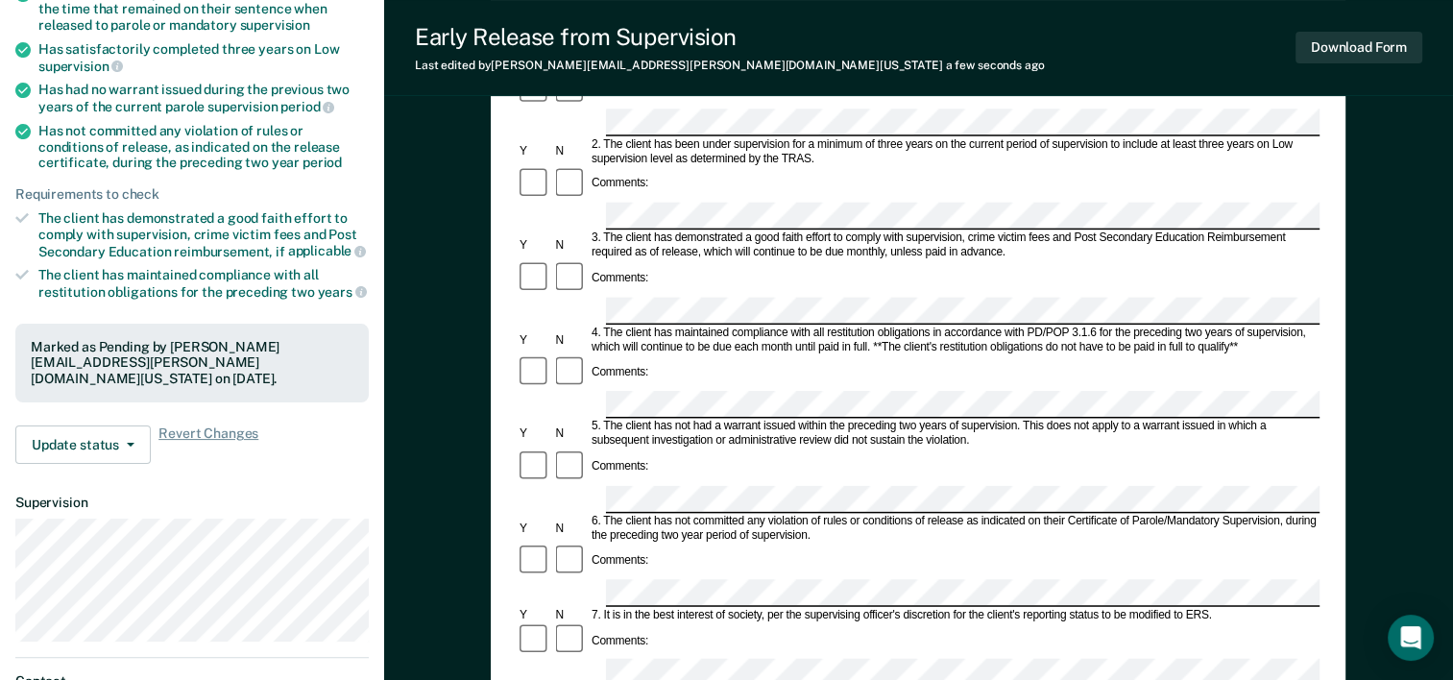
scroll to position [384, 0]
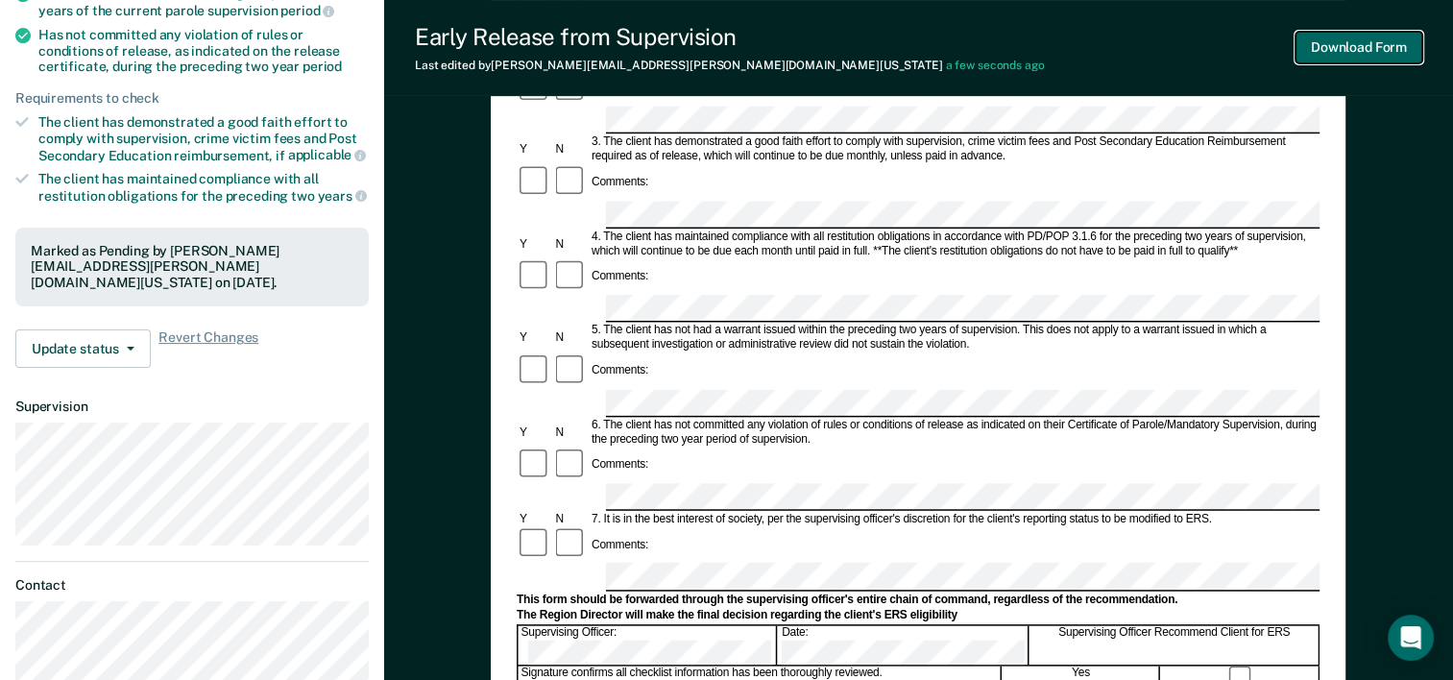
click at [1348, 48] on button "Download Form" at bounding box center [1358, 48] width 127 height 32
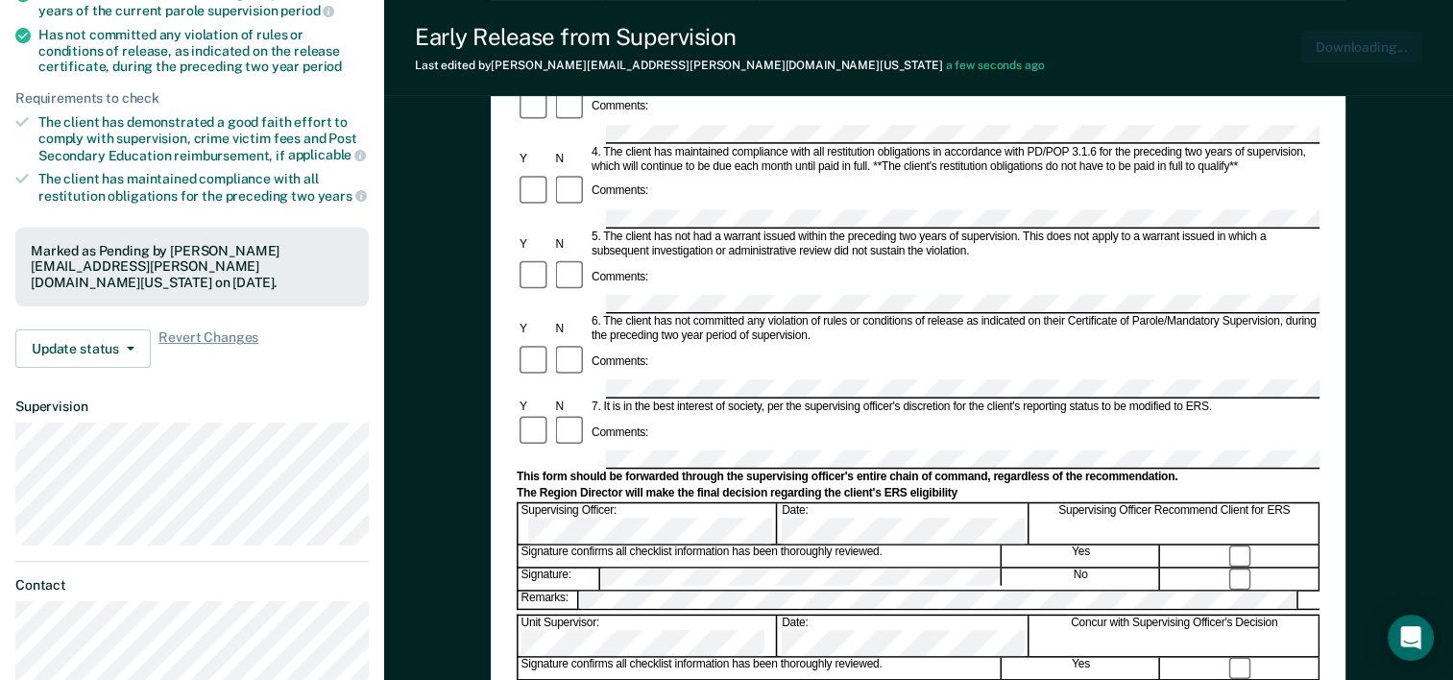
scroll to position [0, 0]
